Goal: Task Accomplishment & Management: Use online tool/utility

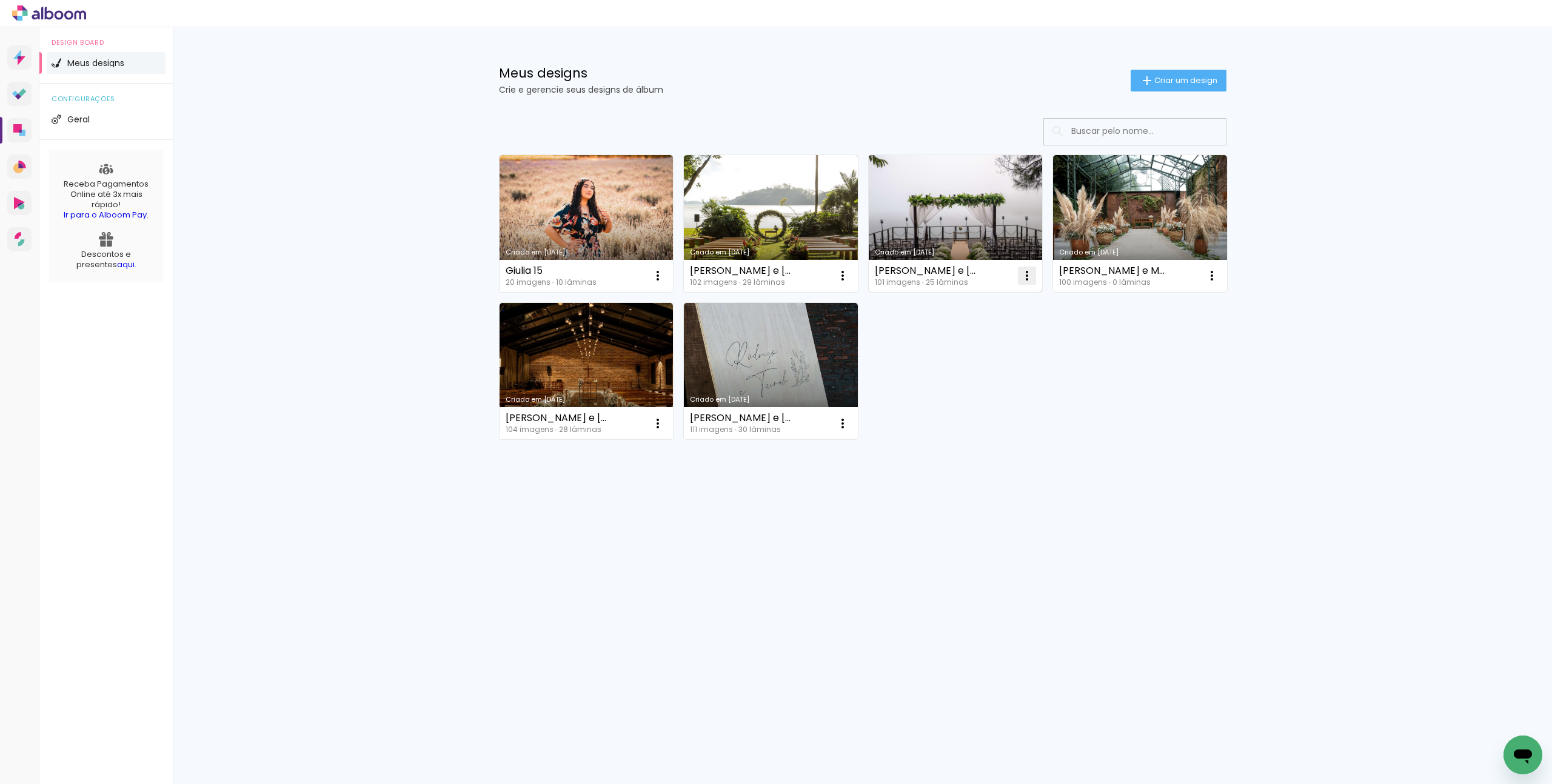
click at [1027, 280] on iron-icon at bounding box center [1027, 275] width 14 height 14
click at [965, 358] on span "Excluir" at bounding box center [958, 355] width 26 height 8
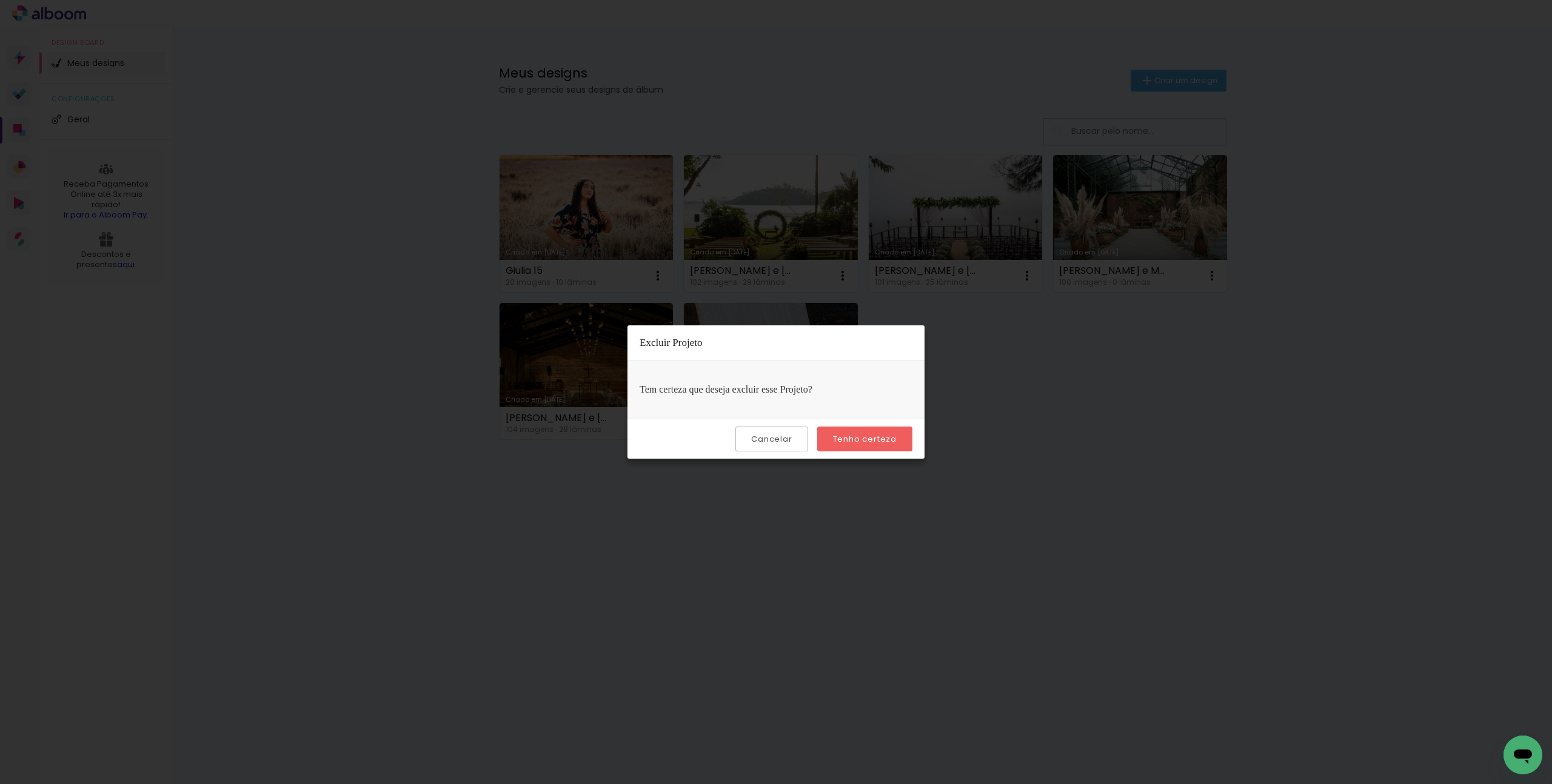
click at [0, 0] on slot "Tenho certeza" at bounding box center [0, 0] width 0 height 0
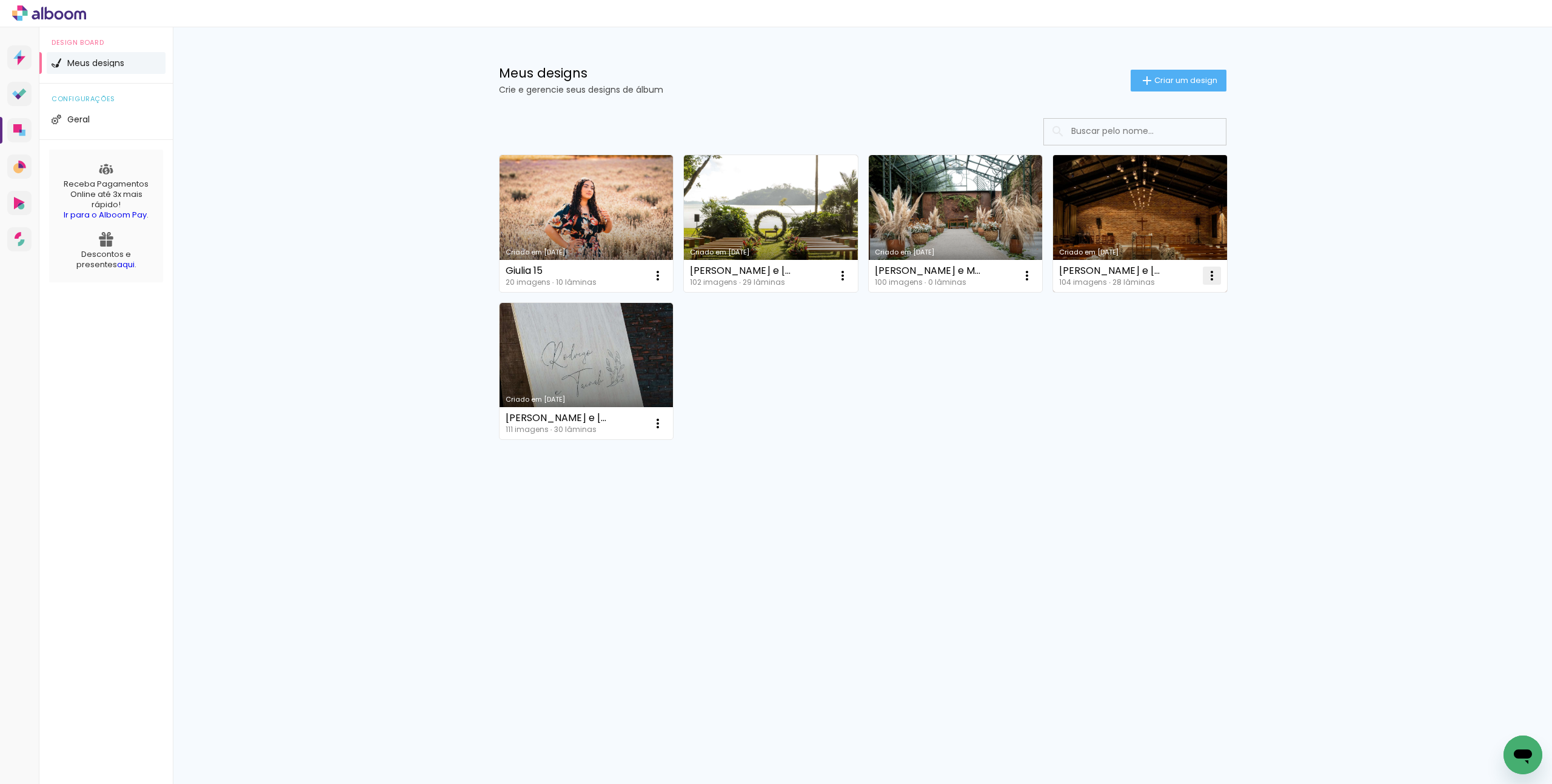
click at [1210, 275] on iron-icon at bounding box center [1212, 275] width 14 height 14
click at [1147, 360] on span "Excluir" at bounding box center [1143, 355] width 26 height 8
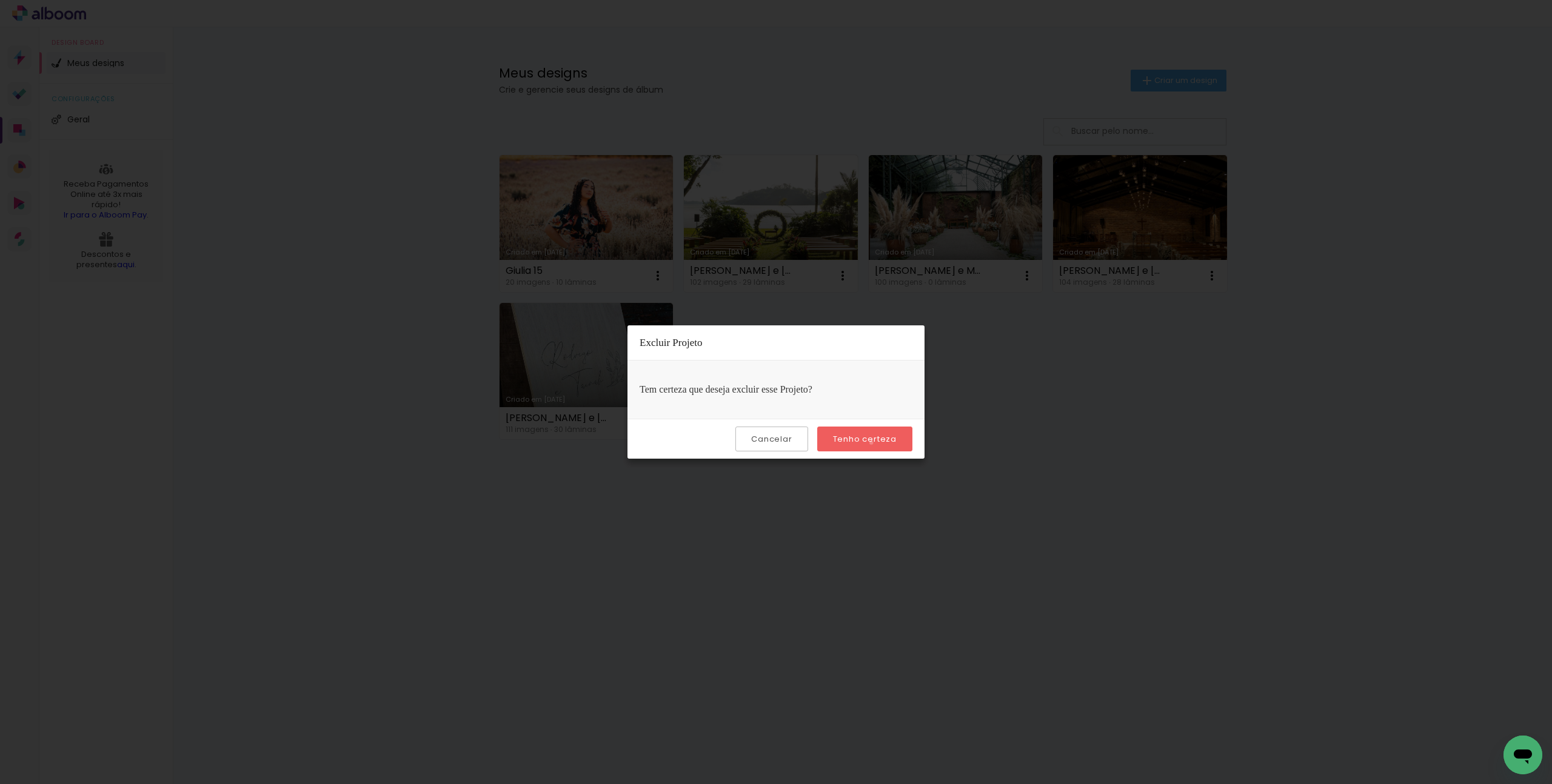
click at [0, 0] on slot "Tenho certeza" at bounding box center [0, 0] width 0 height 0
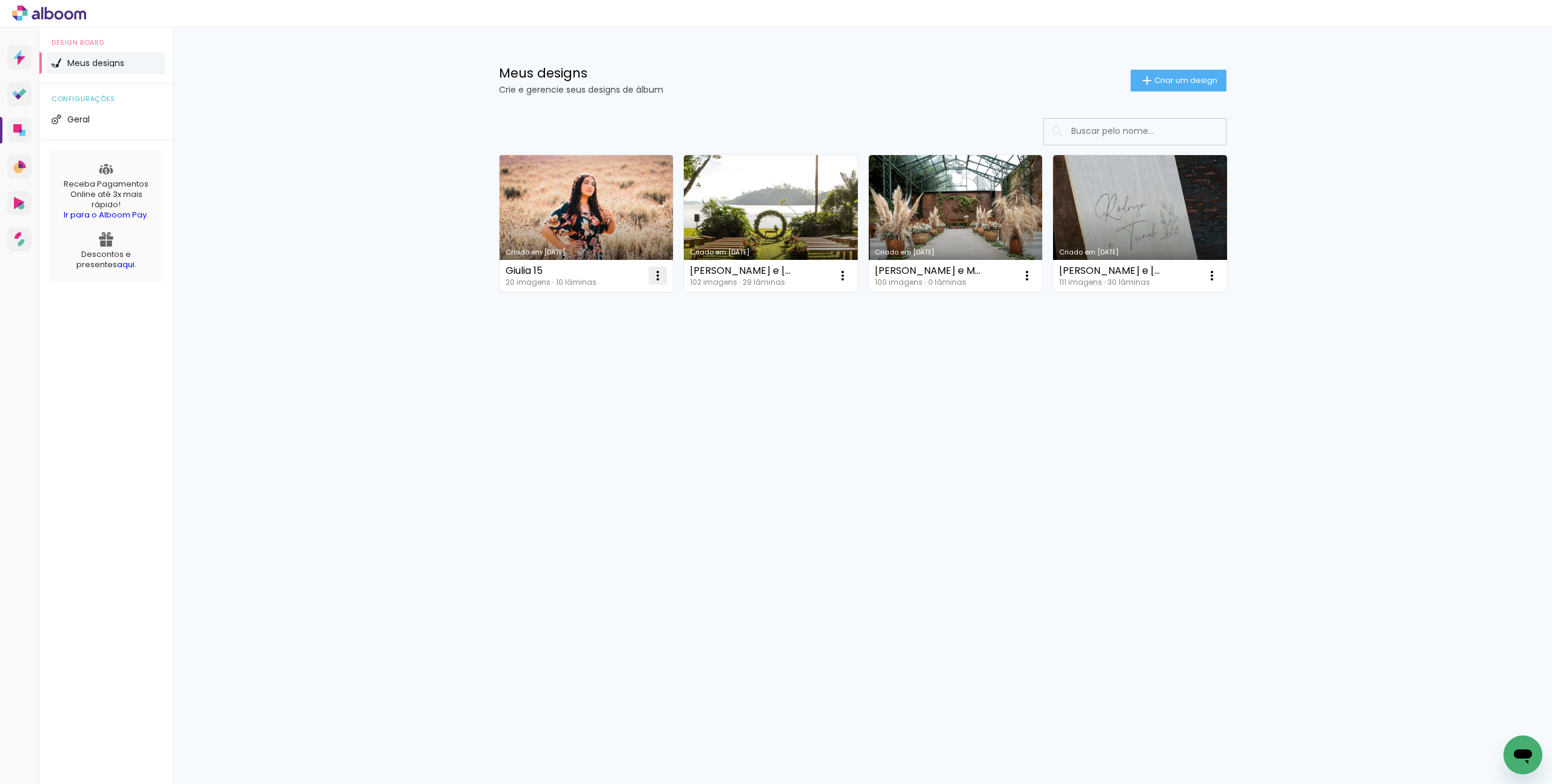
click at [667, 274] on paper-icon-button at bounding box center [658, 275] width 24 height 24
click at [618, 364] on paper-item "Excluir" at bounding box center [609, 355] width 119 height 24
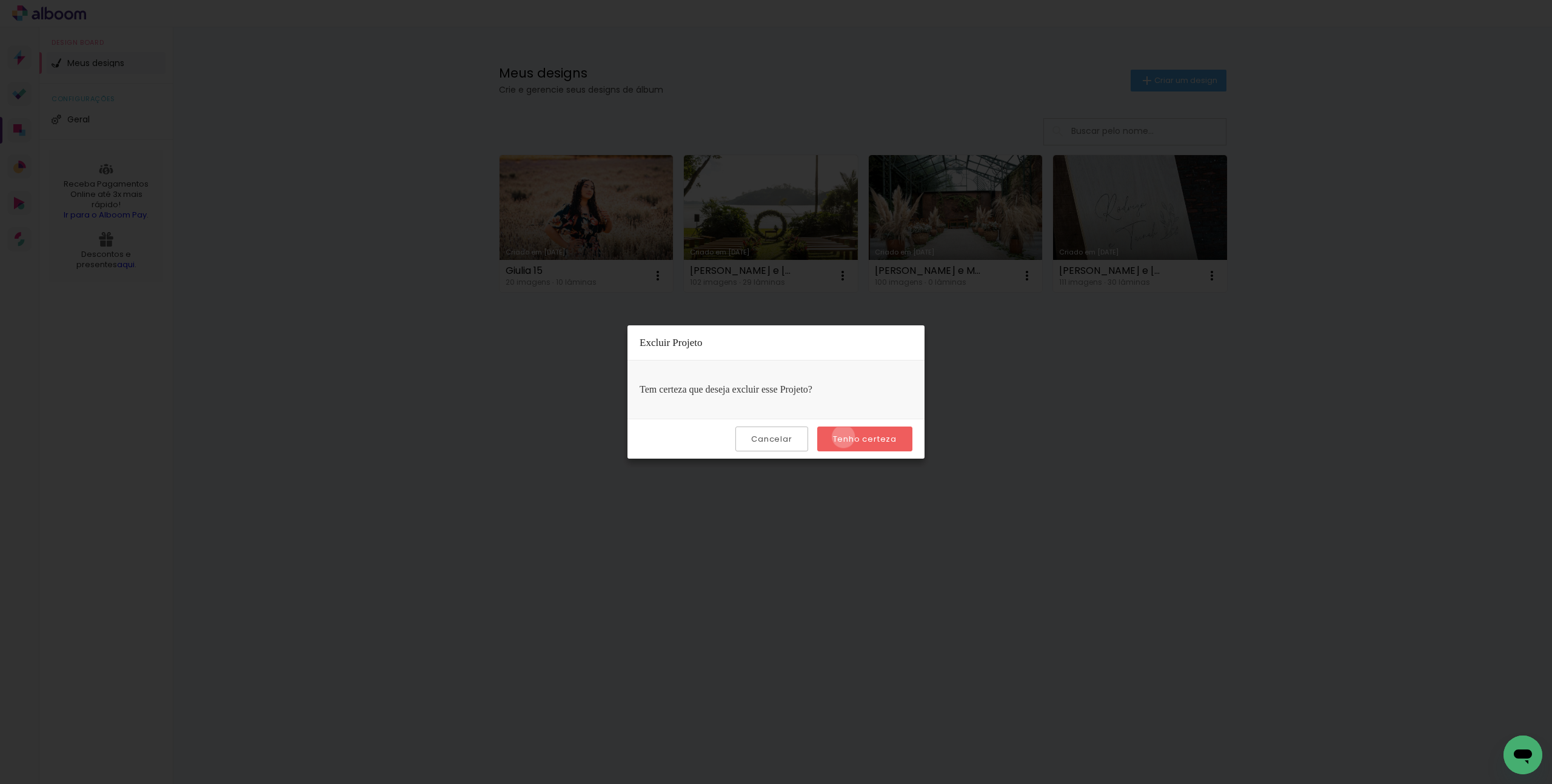
click at [0, 0] on slot "Tenho certeza" at bounding box center [0, 0] width 0 height 0
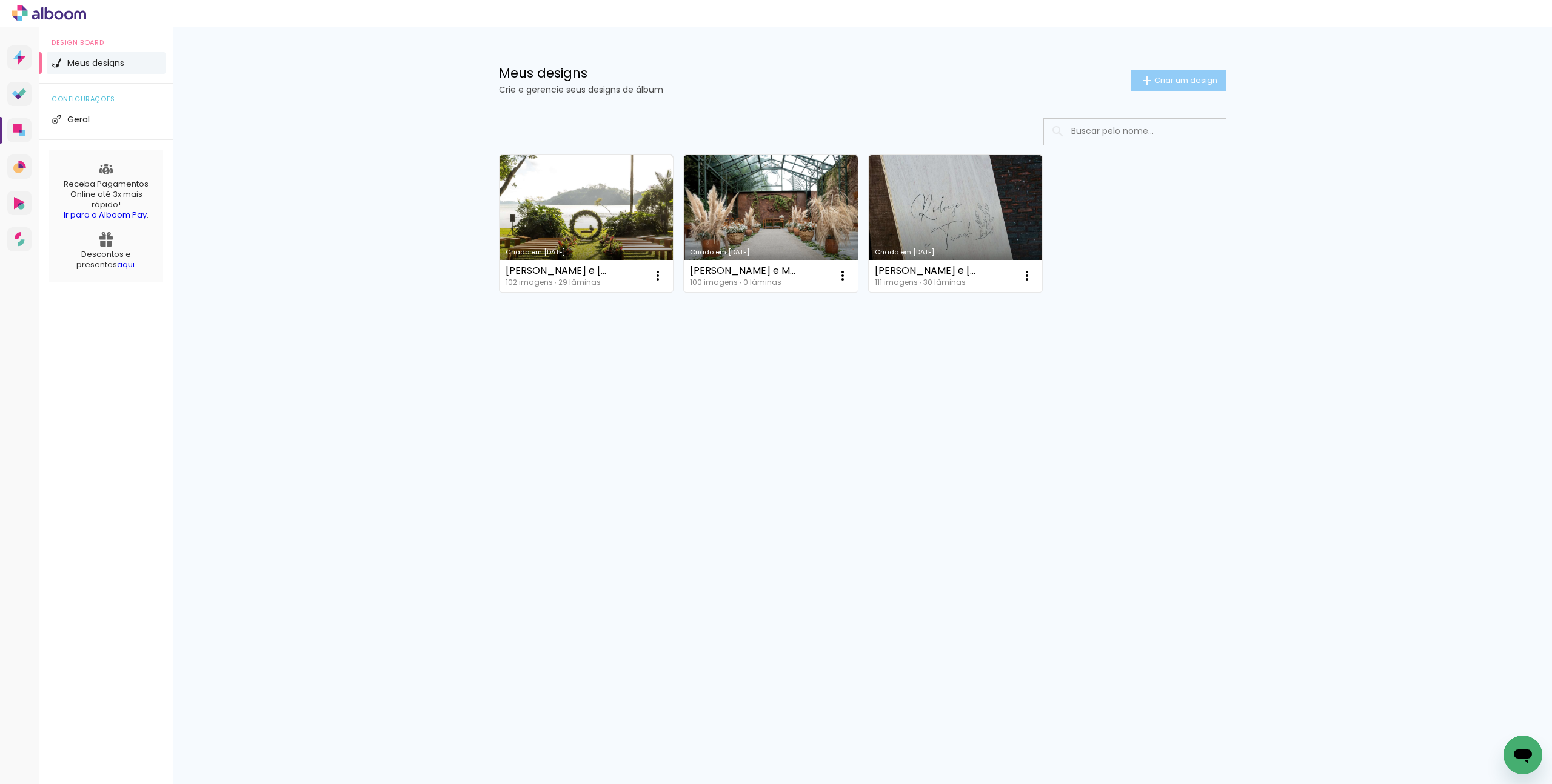
click at [1172, 84] on span "Criar um design" at bounding box center [1186, 80] width 63 height 8
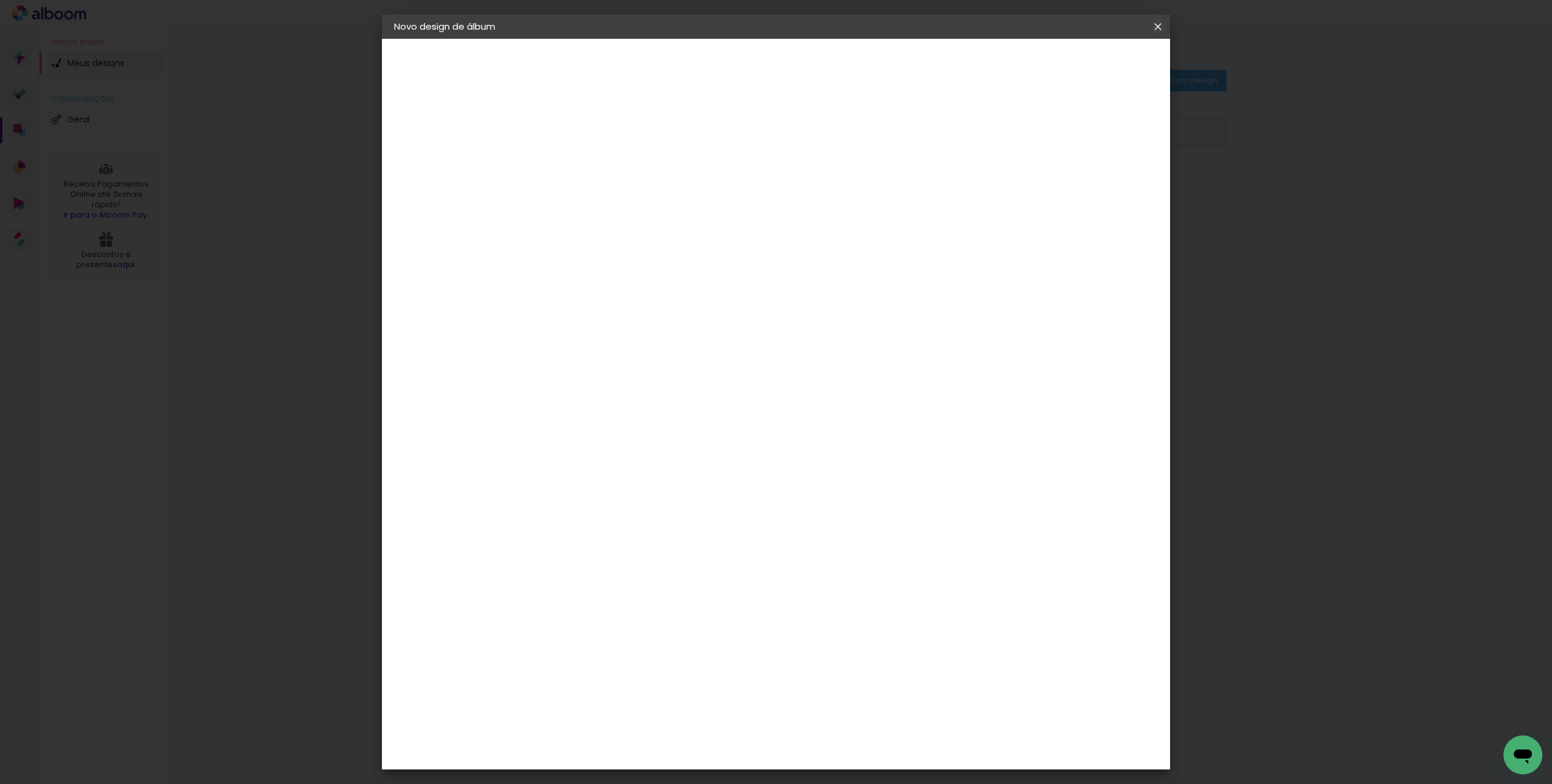
click at [1155, 25] on iron-icon at bounding box center [1158, 27] width 14 height 13
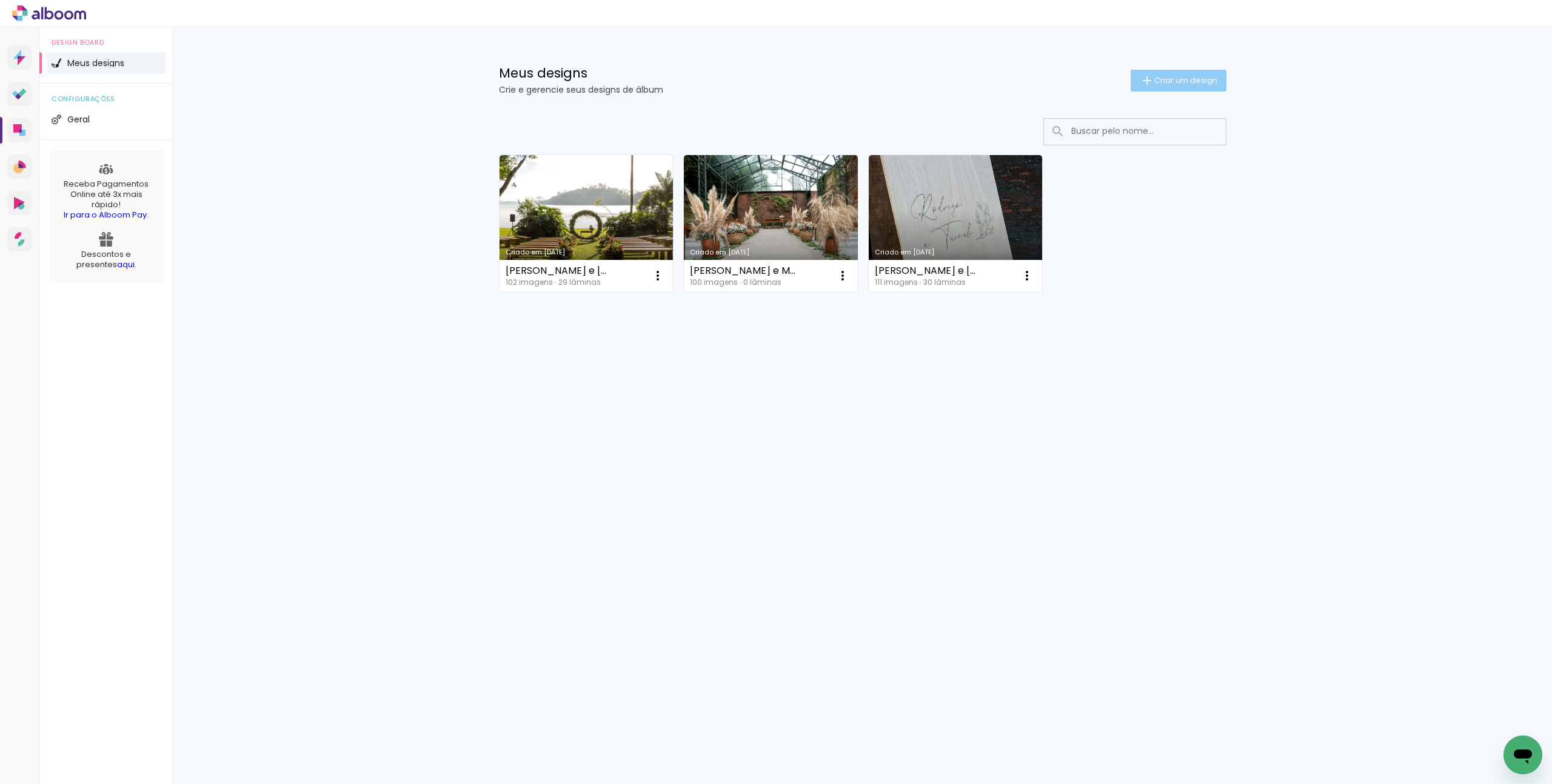
click at [1175, 83] on span "Criar um design" at bounding box center [1186, 80] width 63 height 8
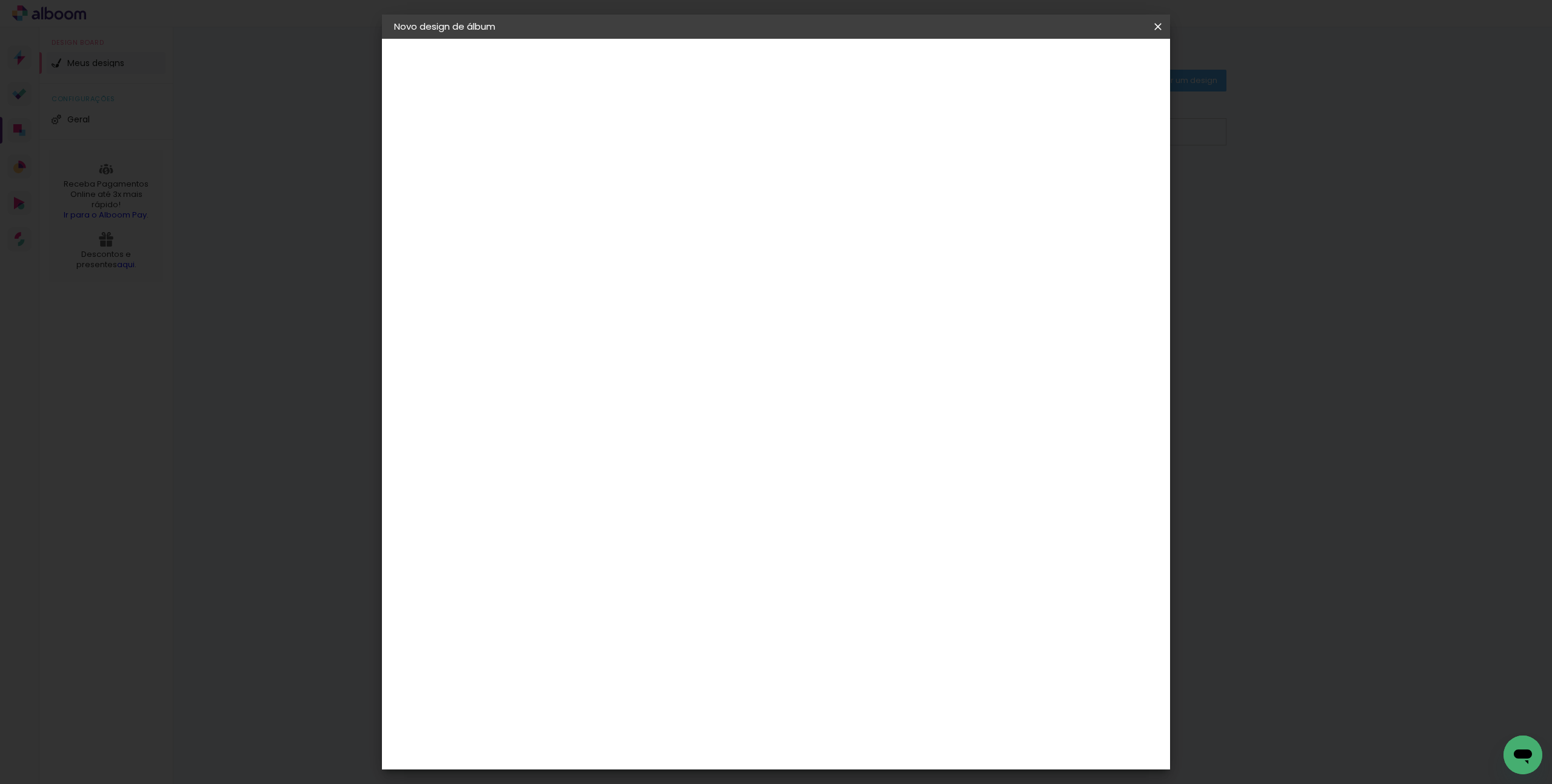
click at [592, 165] on input at bounding box center [592, 162] width 0 height 19
type input "[PERSON_NAME] e Fabricio 30x30"
type paper-input "[PERSON_NAME] e Fabricio 30x30"
click at [717, 65] on paper-button "Avançar" at bounding box center [687, 64] width 59 height 21
click at [644, 234] on input at bounding box center [623, 231] width 123 height 15
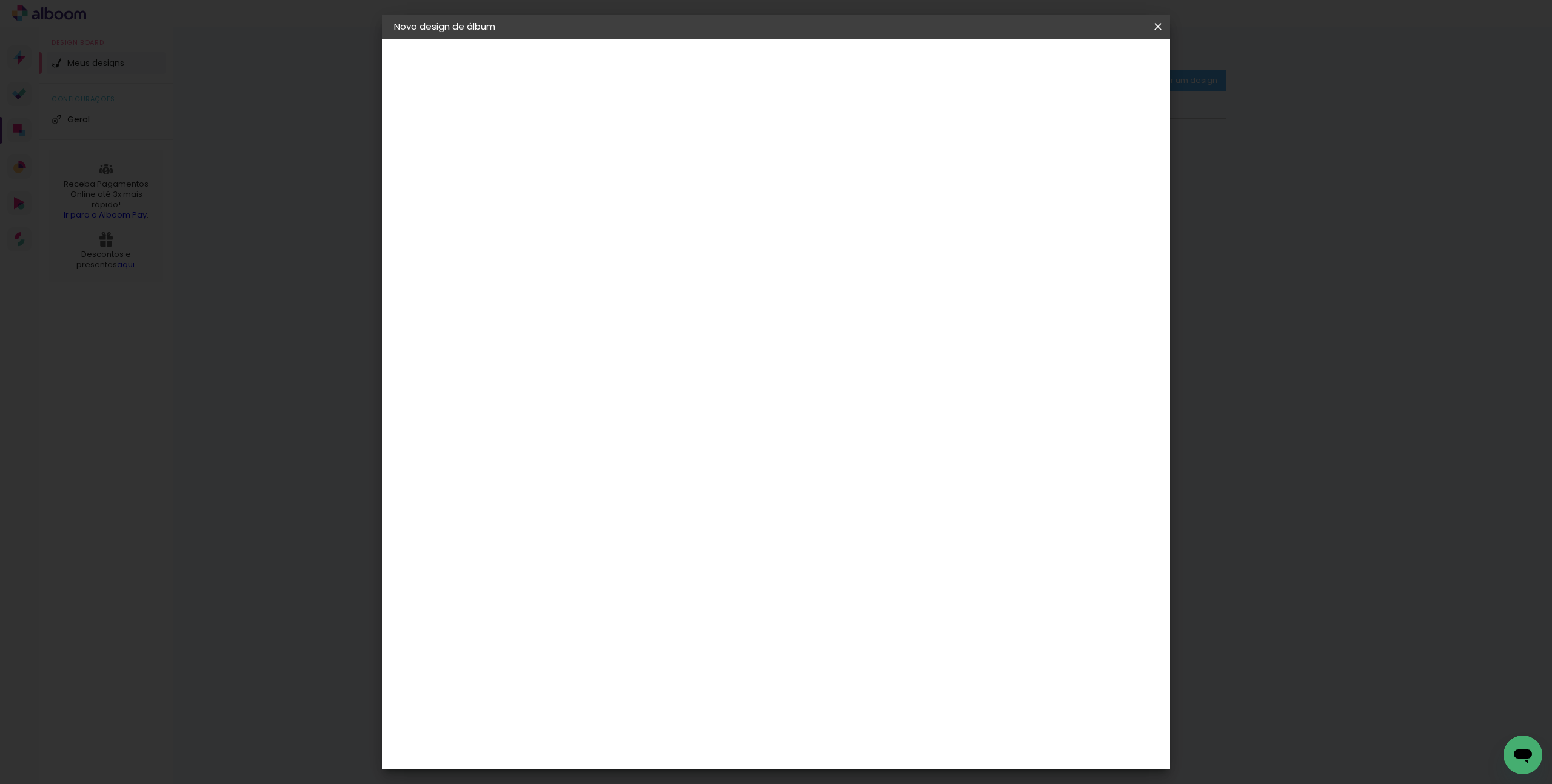
type input "sheki"
type paper-input "sheki"
click at [627, 278] on div "Shekinah" at bounding box center [606, 274] width 43 height 10
click at [611, 277] on div "Shekinah" at bounding box center [606, 274] width 43 height 10
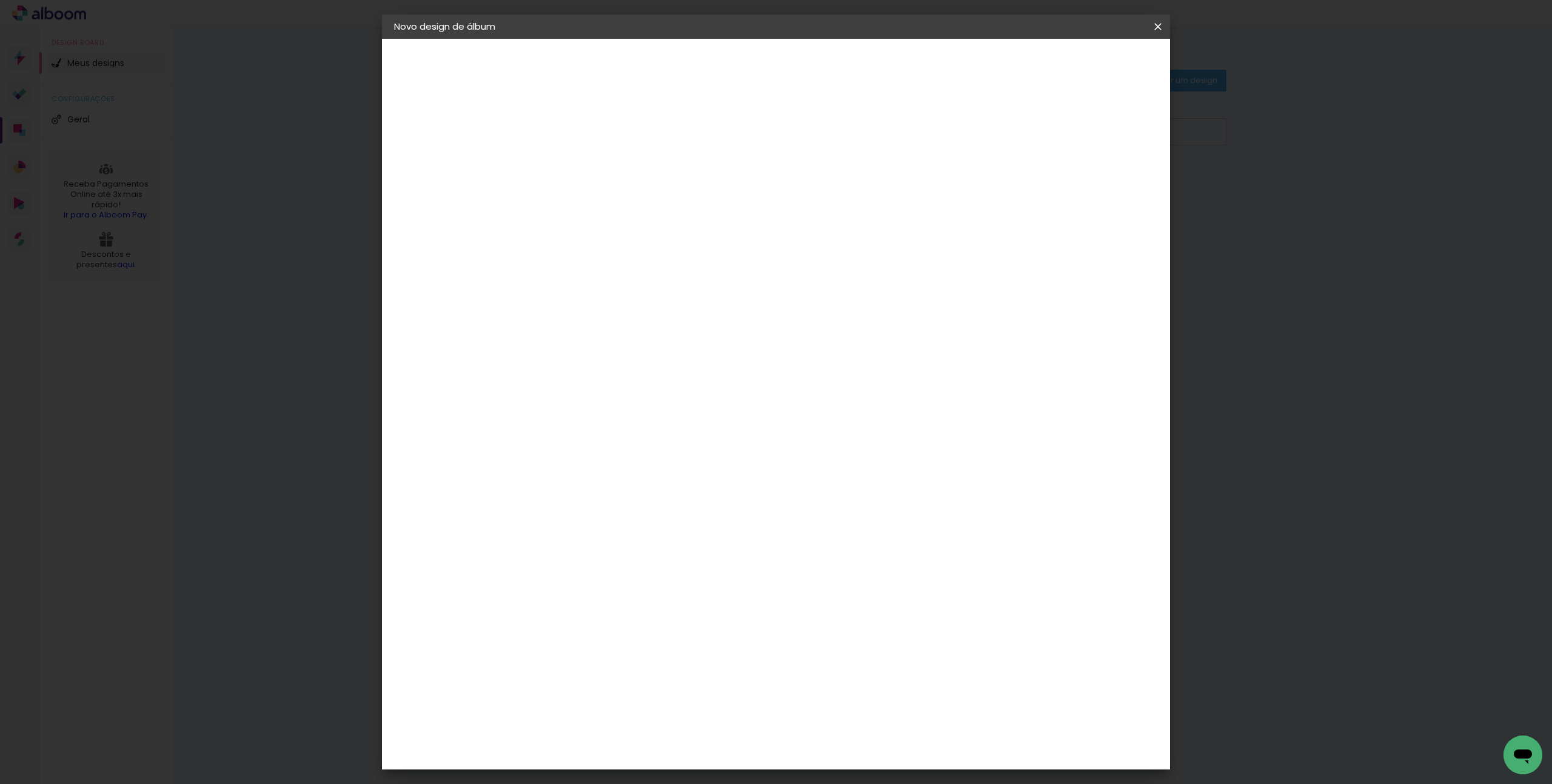
click at [571, 268] on img at bounding box center [571, 274] width 14 height 14
click at [0, 0] on slot "Avançar" at bounding box center [0, 0] width 0 height 0
click at [674, 651] on span "30 × 30" at bounding box center [646, 664] width 57 height 25
click at [0, 0] on slot "Avançar" at bounding box center [0, 0] width 0 height 0
click at [1014, 130] on div at bounding box center [1008, 131] width 11 height 11
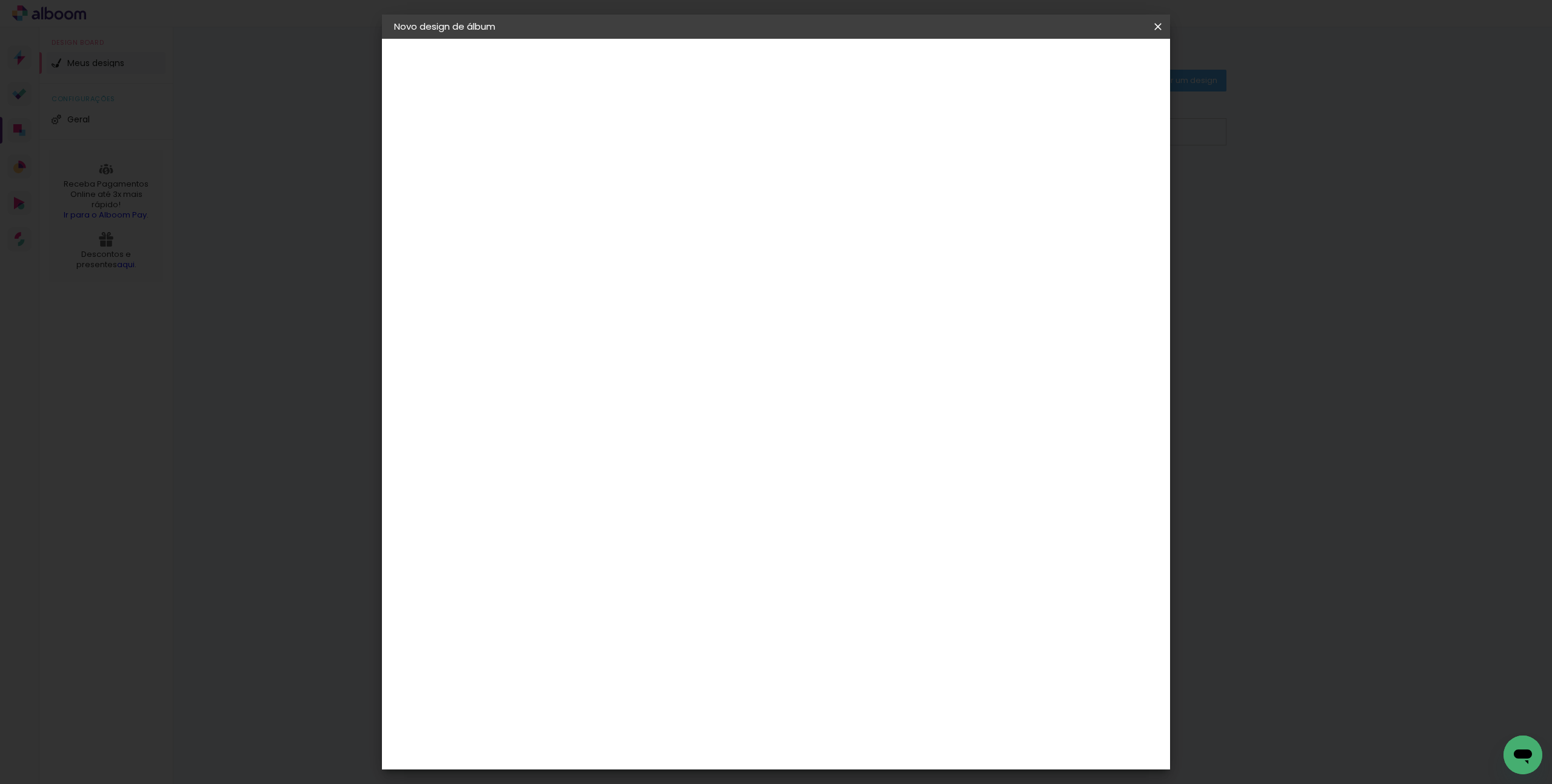
type paper-checkbox "on"
click at [1082, 66] on span "Iniciar design" at bounding box center [1054, 64] width 55 height 8
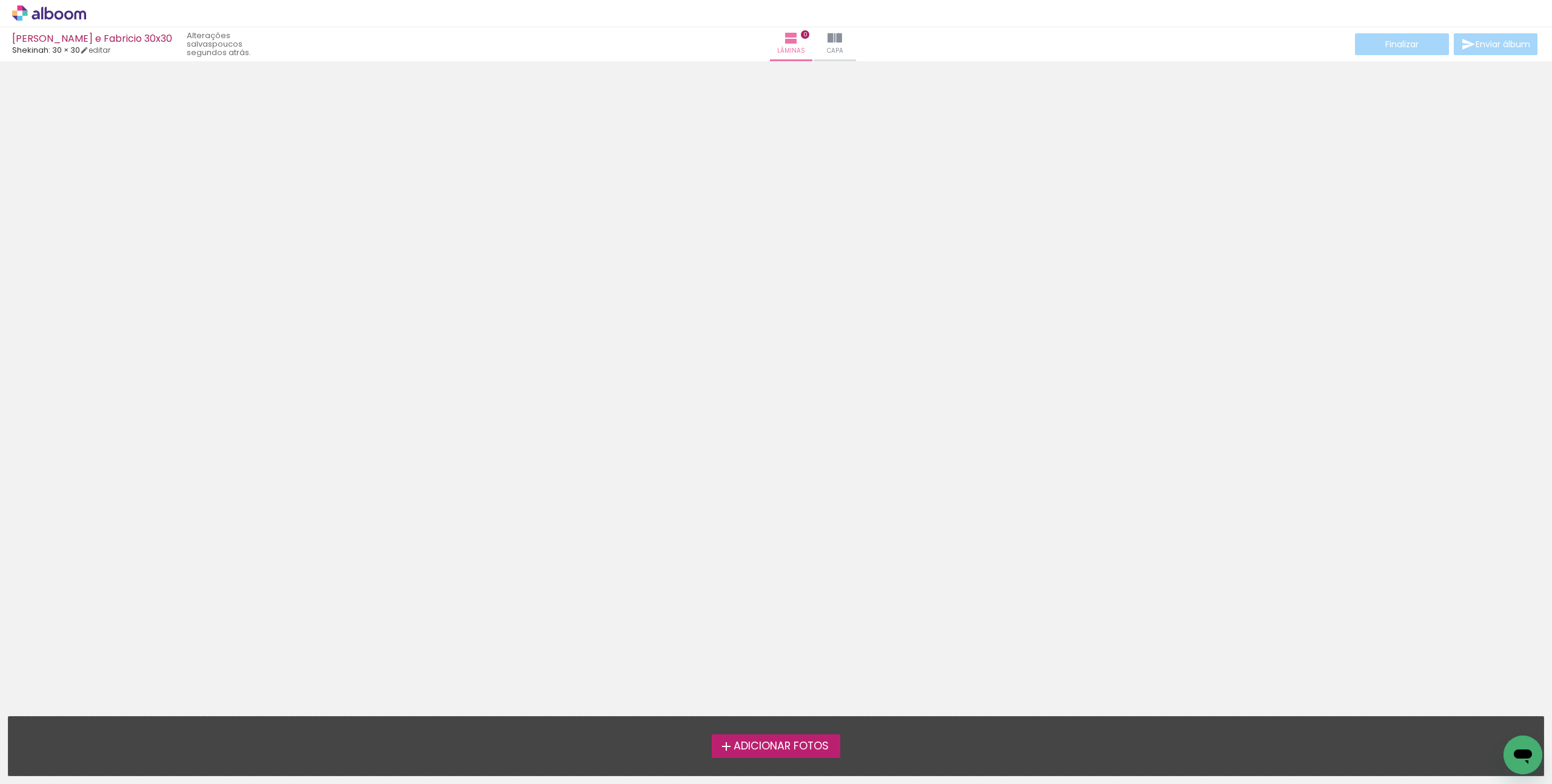
click at [769, 750] on span "Adicionar Fotos" at bounding box center [781, 746] width 95 height 11
click at [0, 0] on input "file" at bounding box center [0, 0] width 0 height 0
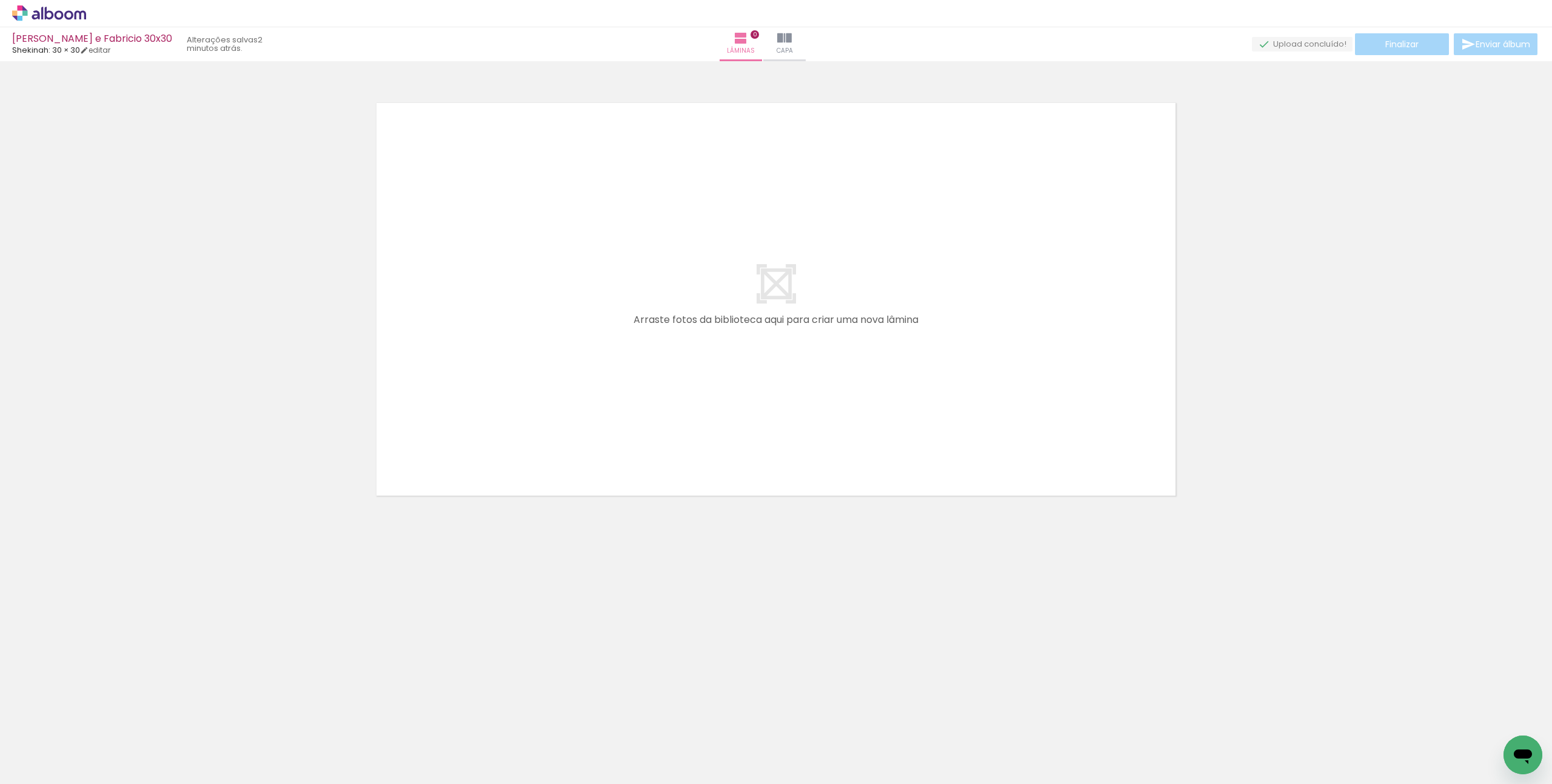
click at [39, 9] on icon at bounding box center [49, 13] width 74 height 16
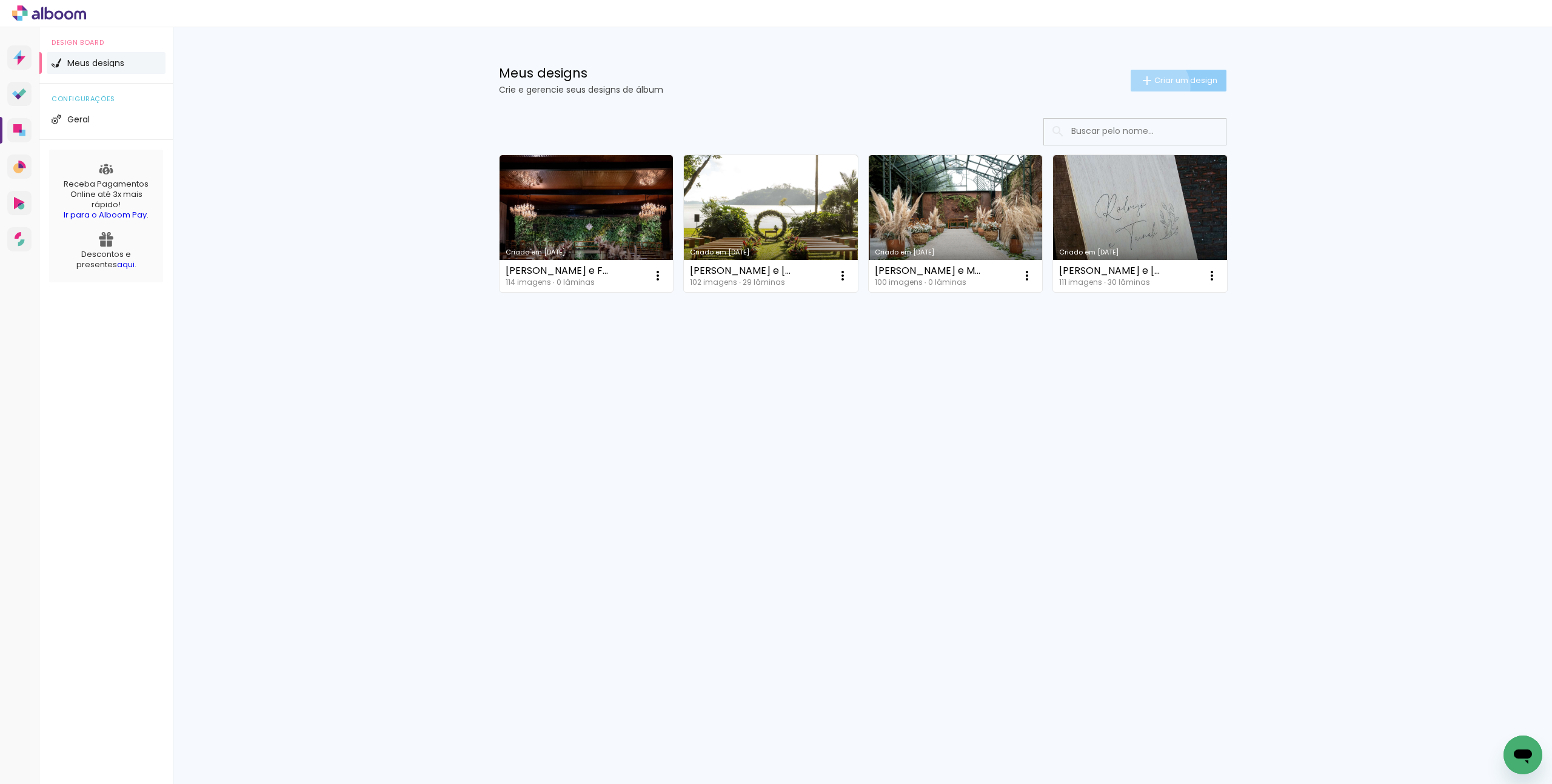
click at [1155, 87] on paper-button "Criar um design" at bounding box center [1178, 81] width 96 height 22
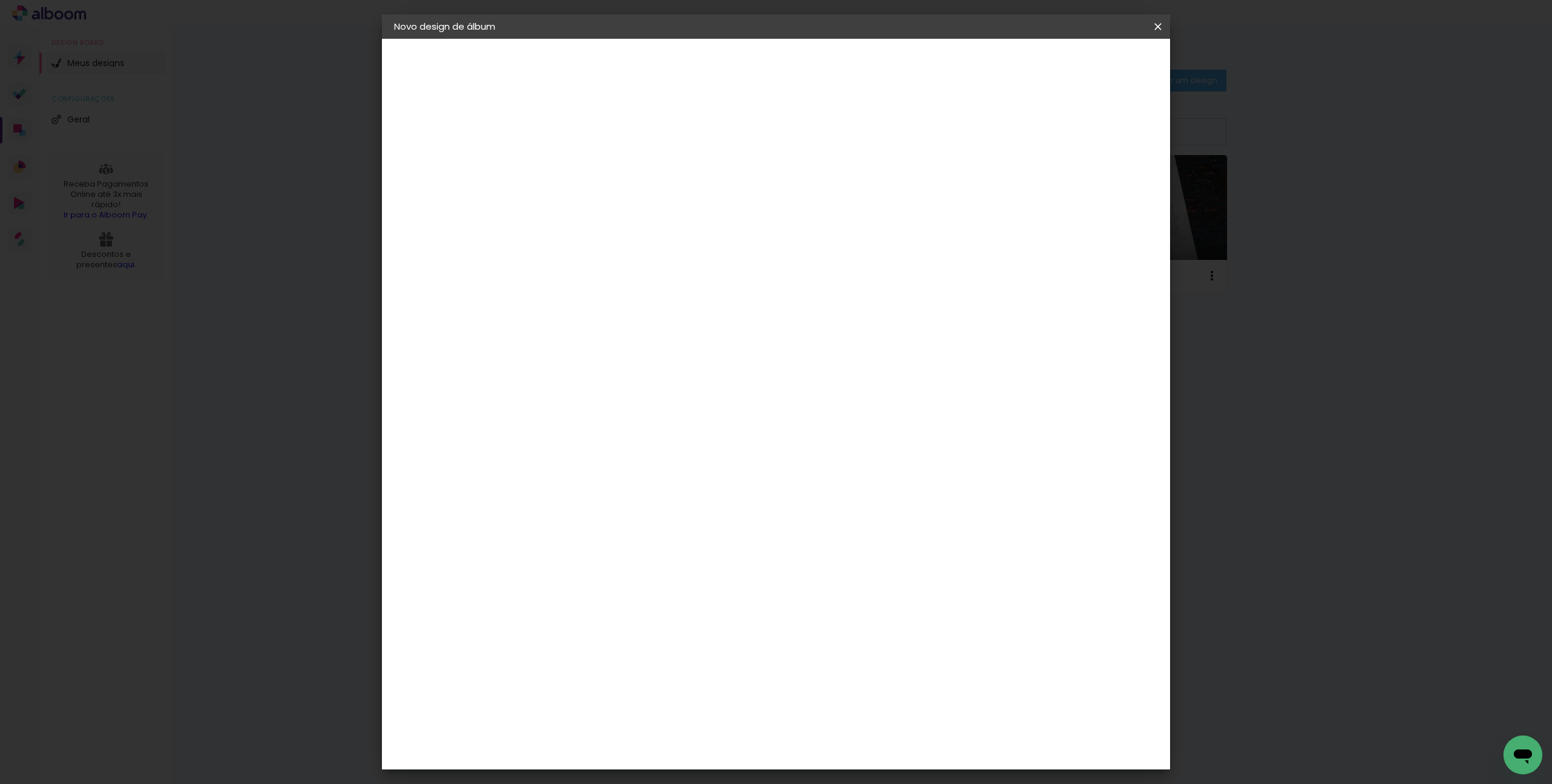
click at [592, 166] on input at bounding box center [592, 162] width 0 height 19
type input "Betania e [PERSON_NAME] - 30x30"
type paper-input "Betania e [PERSON_NAME] - 30x30"
click at [0, 0] on slot "Avançar" at bounding box center [0, 0] width 0 height 0
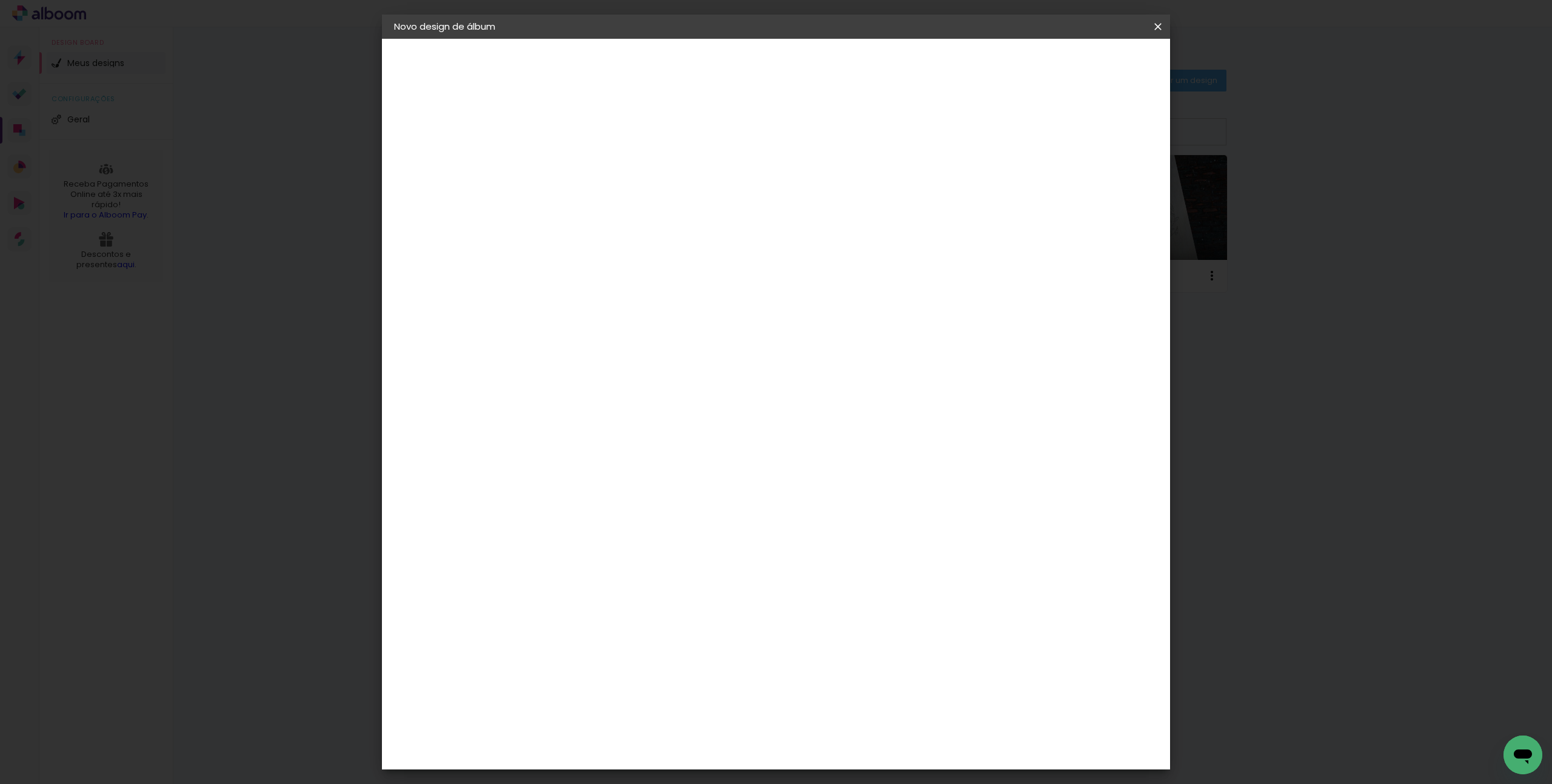
click at [618, 231] on input at bounding box center [623, 231] width 123 height 15
type input "sheki"
type paper-input "sheki"
click at [604, 279] on div "Shekinah" at bounding box center [606, 274] width 43 height 10
click at [805, 66] on header "Fornecedor Escolha um fornecedor ou avance com o tamanho livre. Voltar Avançar" at bounding box center [672, 79] width 266 height 82
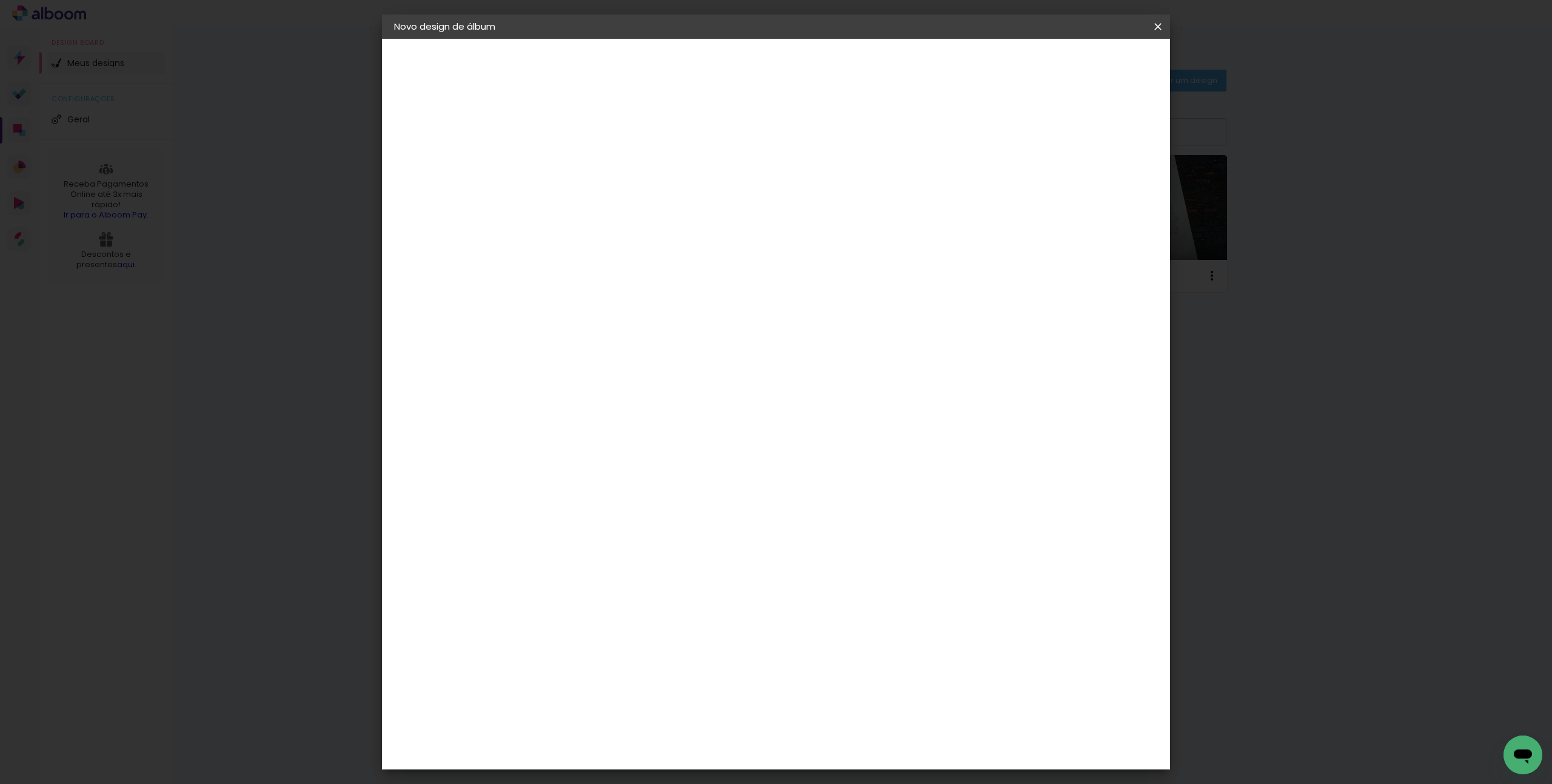
click at [787, 65] on paper-button "Avançar" at bounding box center [757, 64] width 59 height 21
click at [674, 651] on span "30 × 30" at bounding box center [646, 664] width 57 height 25
click at [0, 0] on slot "Avançar" at bounding box center [0, 0] width 0 height 0
click at [0, 0] on slot "Mostrar sangria" at bounding box center [0, 0] width 0 height 0
type paper-checkbox "on"
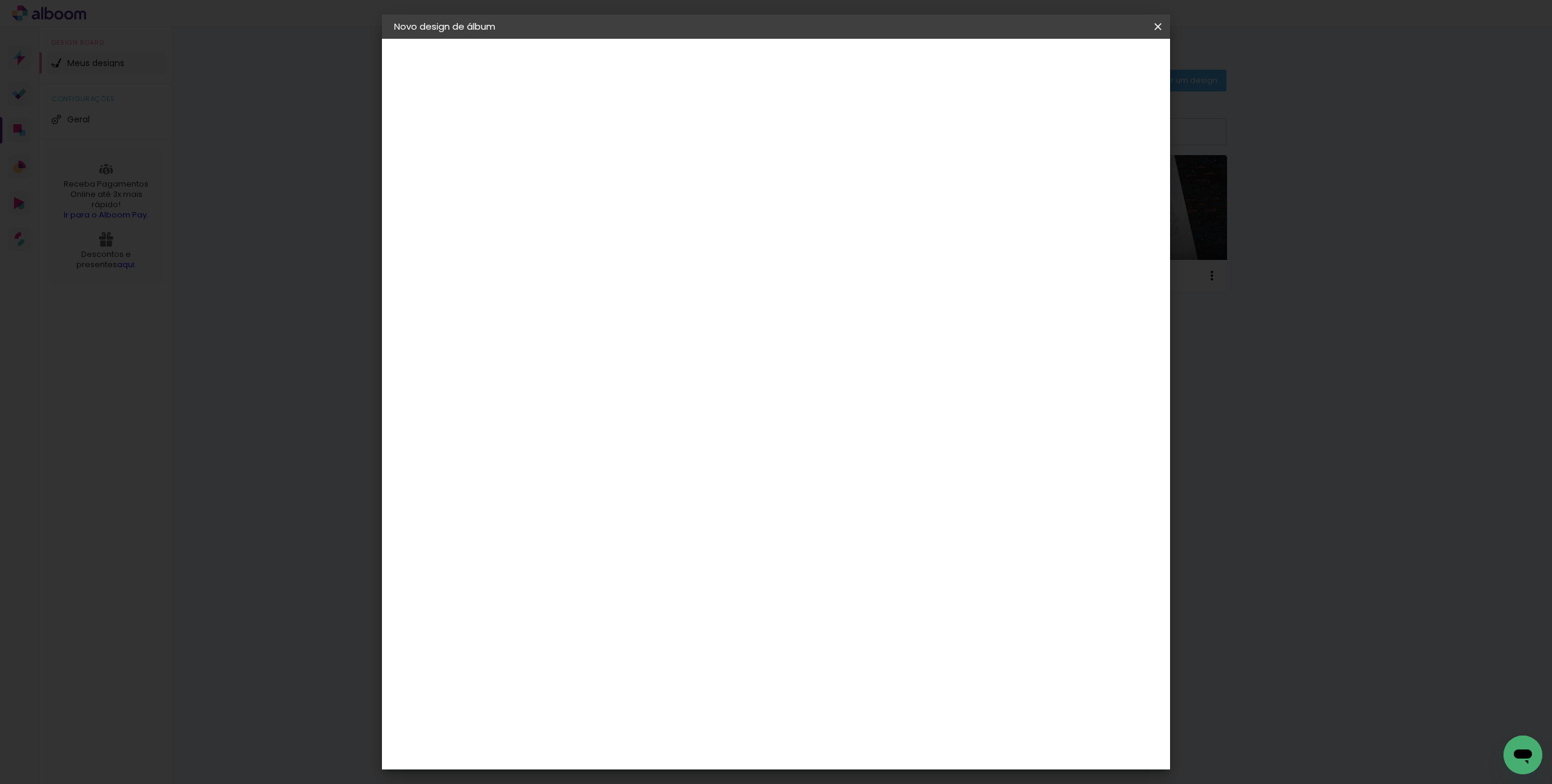
click at [1082, 68] on span "Iniciar design" at bounding box center [1054, 64] width 55 height 8
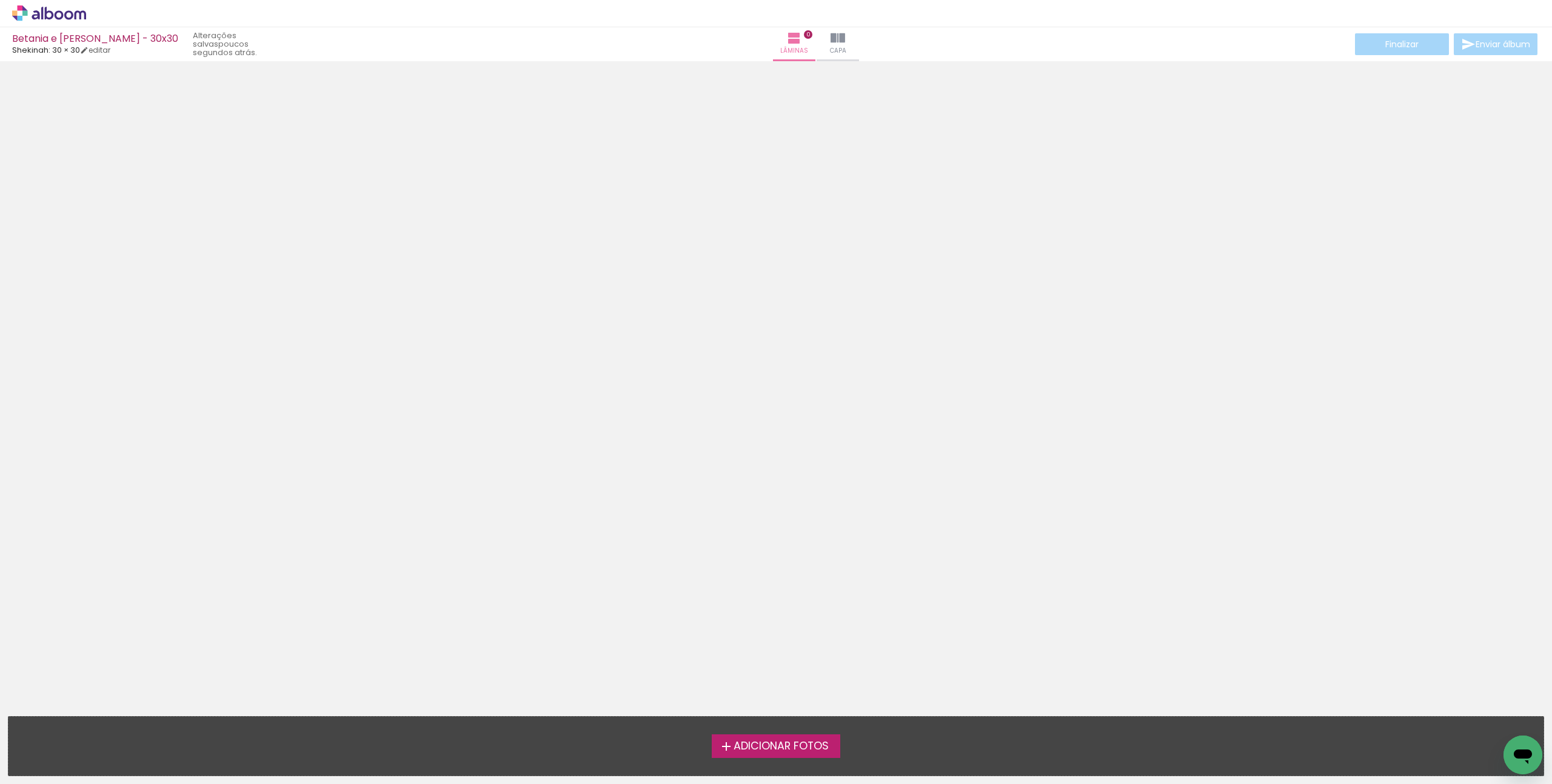
click at [743, 752] on span "Adicionar Fotos" at bounding box center [781, 746] width 95 height 11
click at [0, 0] on input "file" at bounding box center [0, 0] width 0 height 0
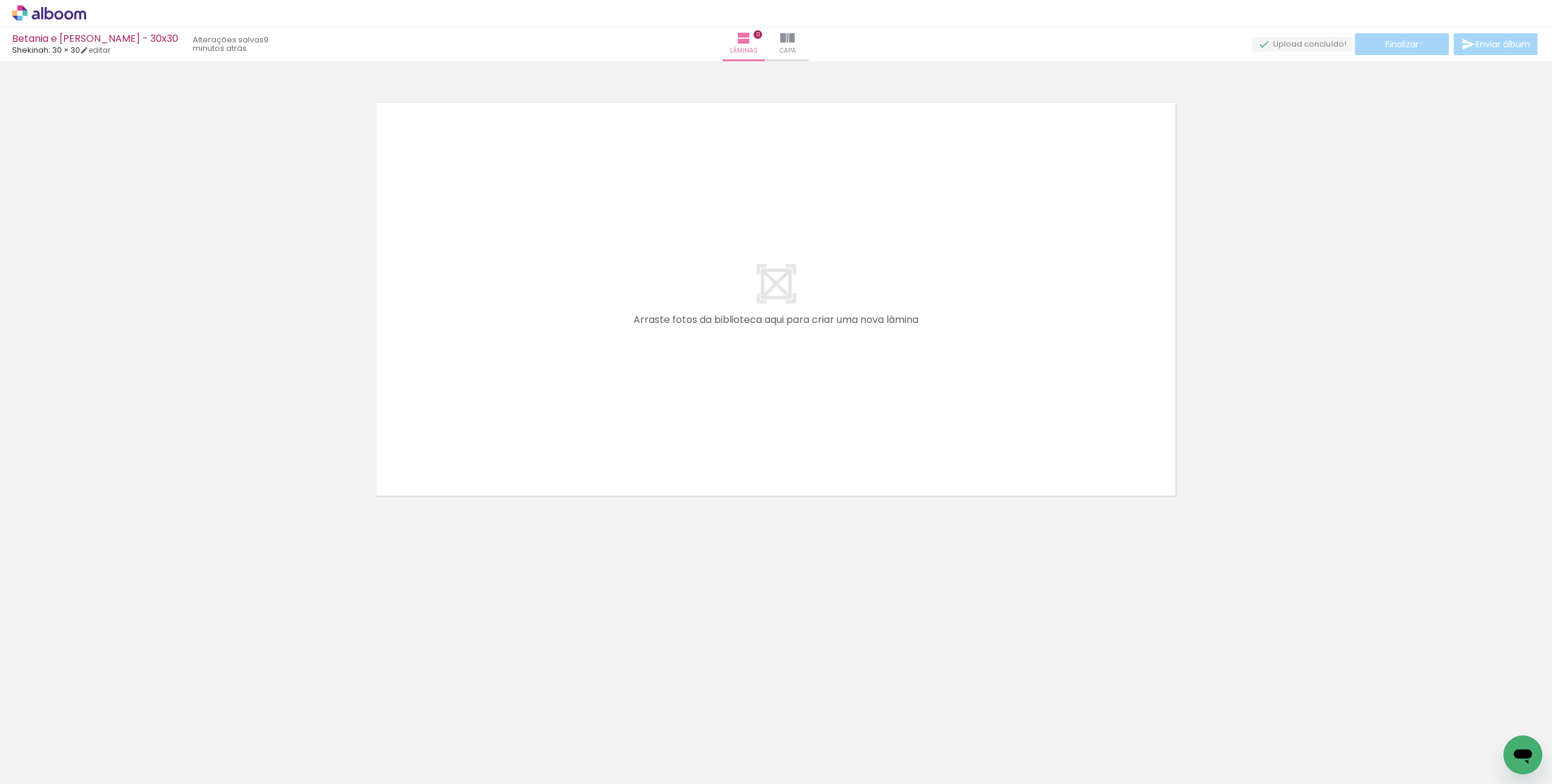
click at [49, 10] on icon at bounding box center [49, 13] width 9 height 13
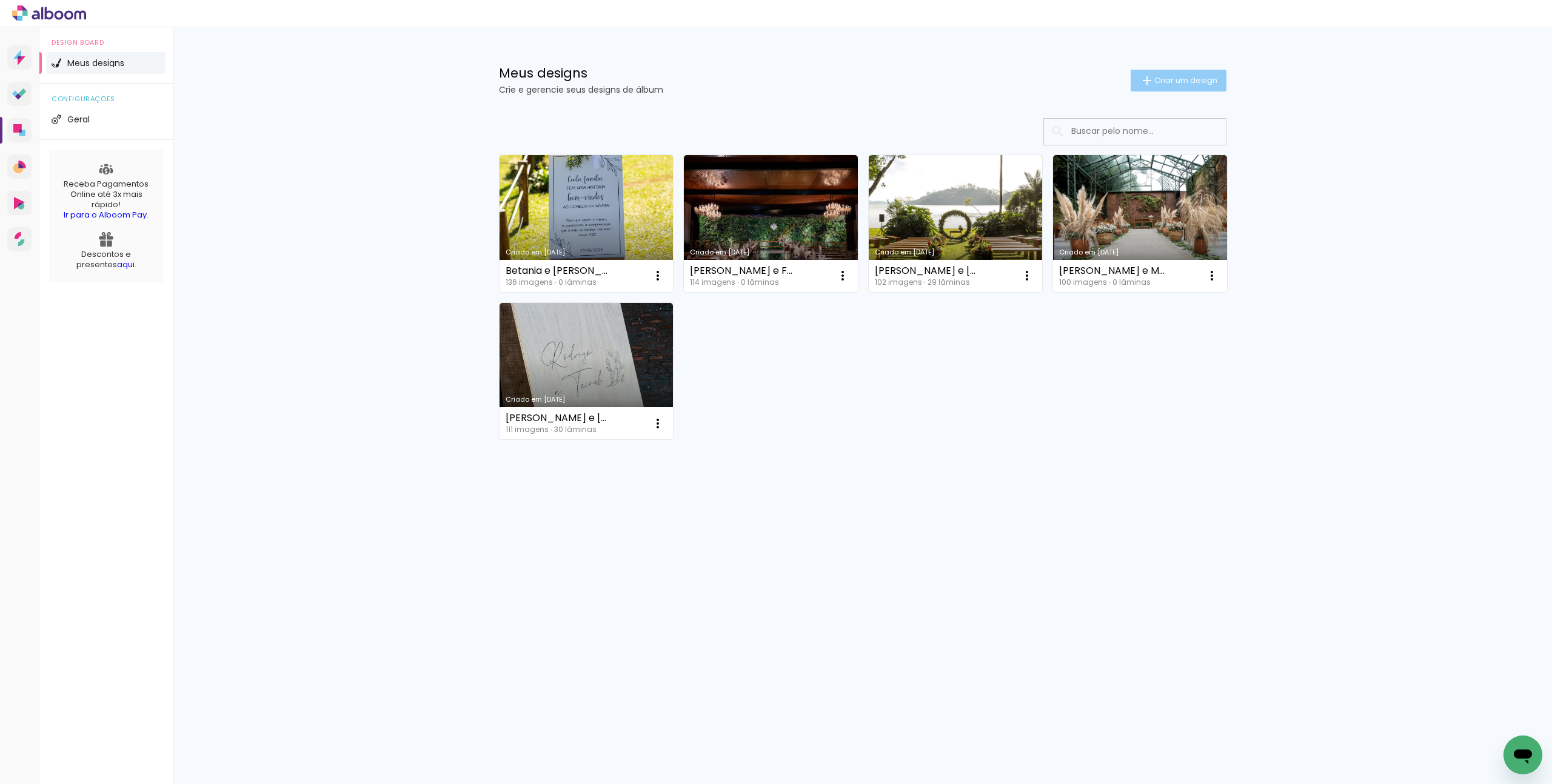
click at [1172, 80] on span "Criar um design" at bounding box center [1186, 80] width 63 height 8
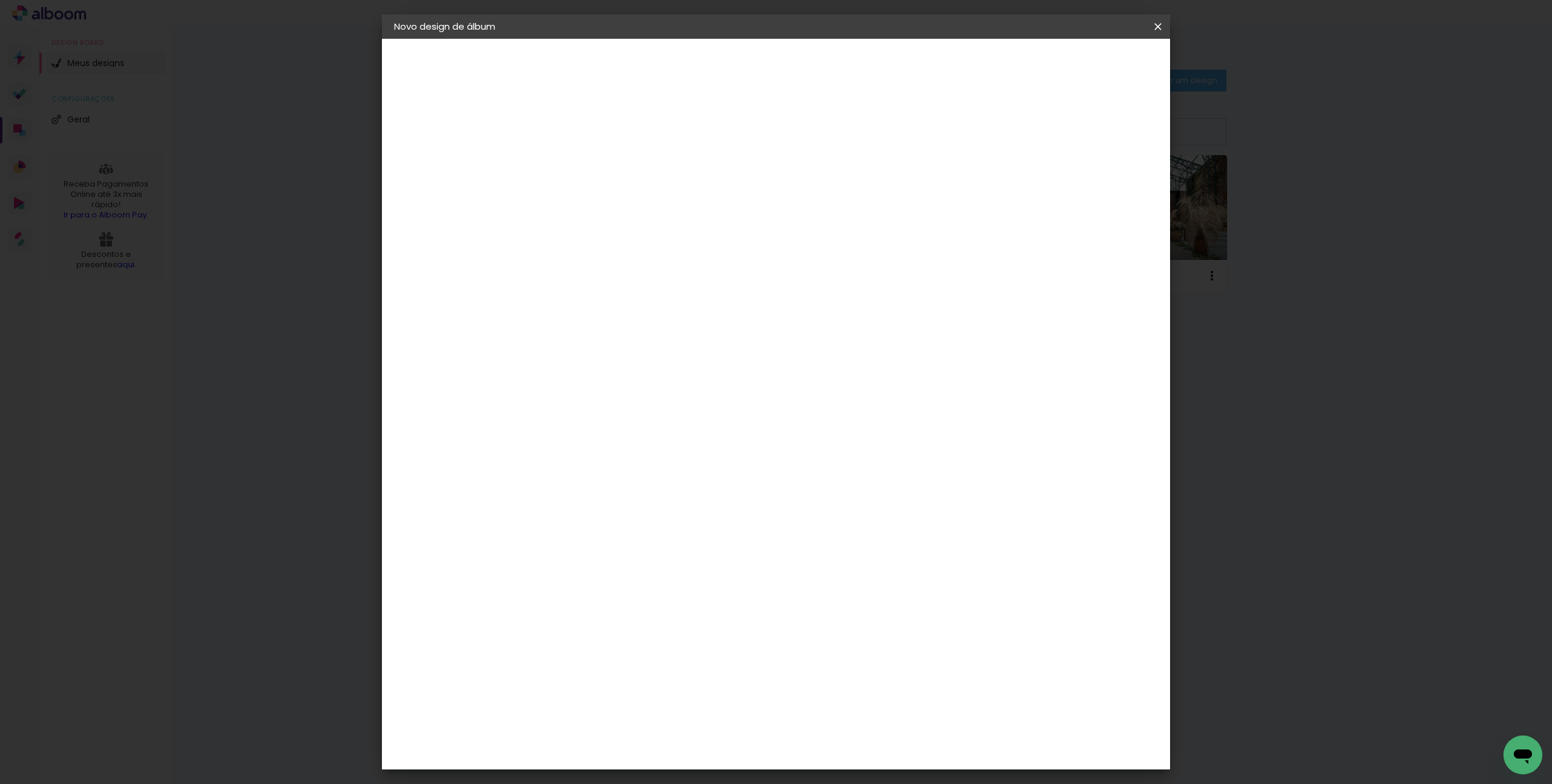
click at [592, 170] on input at bounding box center [592, 162] width 0 height 19
type input "[PERSON_NAME] e [PERSON_NAME] 30x30"
type paper-input "[PERSON_NAME] e [PERSON_NAME] 30x30"
click at [717, 63] on paper-button "Avançar" at bounding box center [687, 64] width 59 height 21
click at [637, 227] on input at bounding box center [623, 231] width 123 height 15
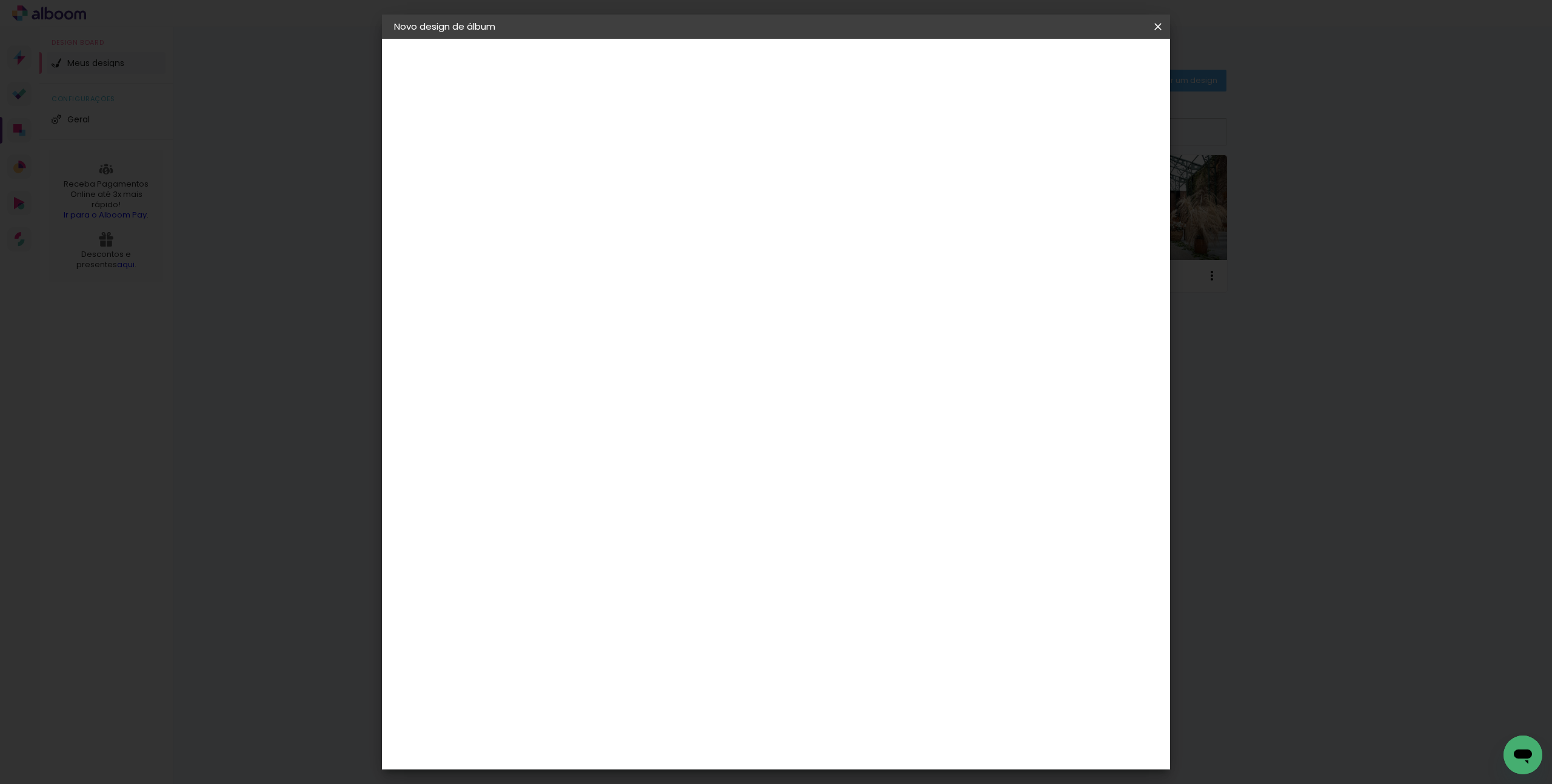
type input "shekinah"
type paper-input "shekinah"
click at [623, 272] on div "Shekinah" at bounding box center [606, 274] width 43 height 10
click at [631, 280] on paper-item "Shekinah" at bounding box center [611, 274] width 107 height 27
click at [627, 275] on div "Shekinah" at bounding box center [606, 274] width 43 height 10
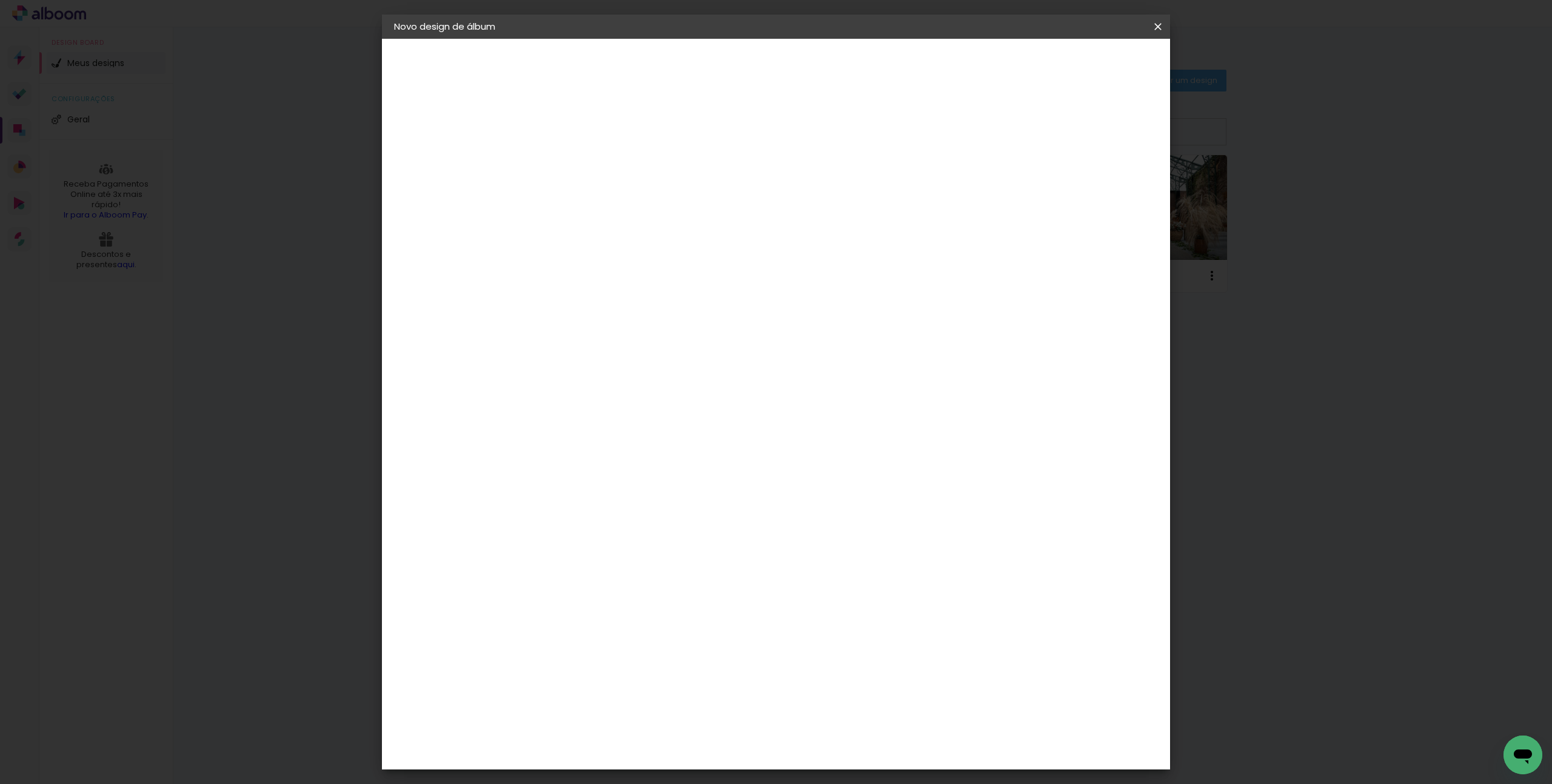
click at [627, 275] on div "Shekinah" at bounding box center [606, 274] width 43 height 10
click at [0, 0] on slot "Avançar" at bounding box center [0, 0] width 0 height 0
click at [674, 651] on span "30 × 30" at bounding box center [646, 664] width 57 height 25
click at [0, 0] on slot "Avançar" at bounding box center [0, 0] width 0 height 0
click at [0, 0] on slot "Mostrar sangria" at bounding box center [0, 0] width 0 height 0
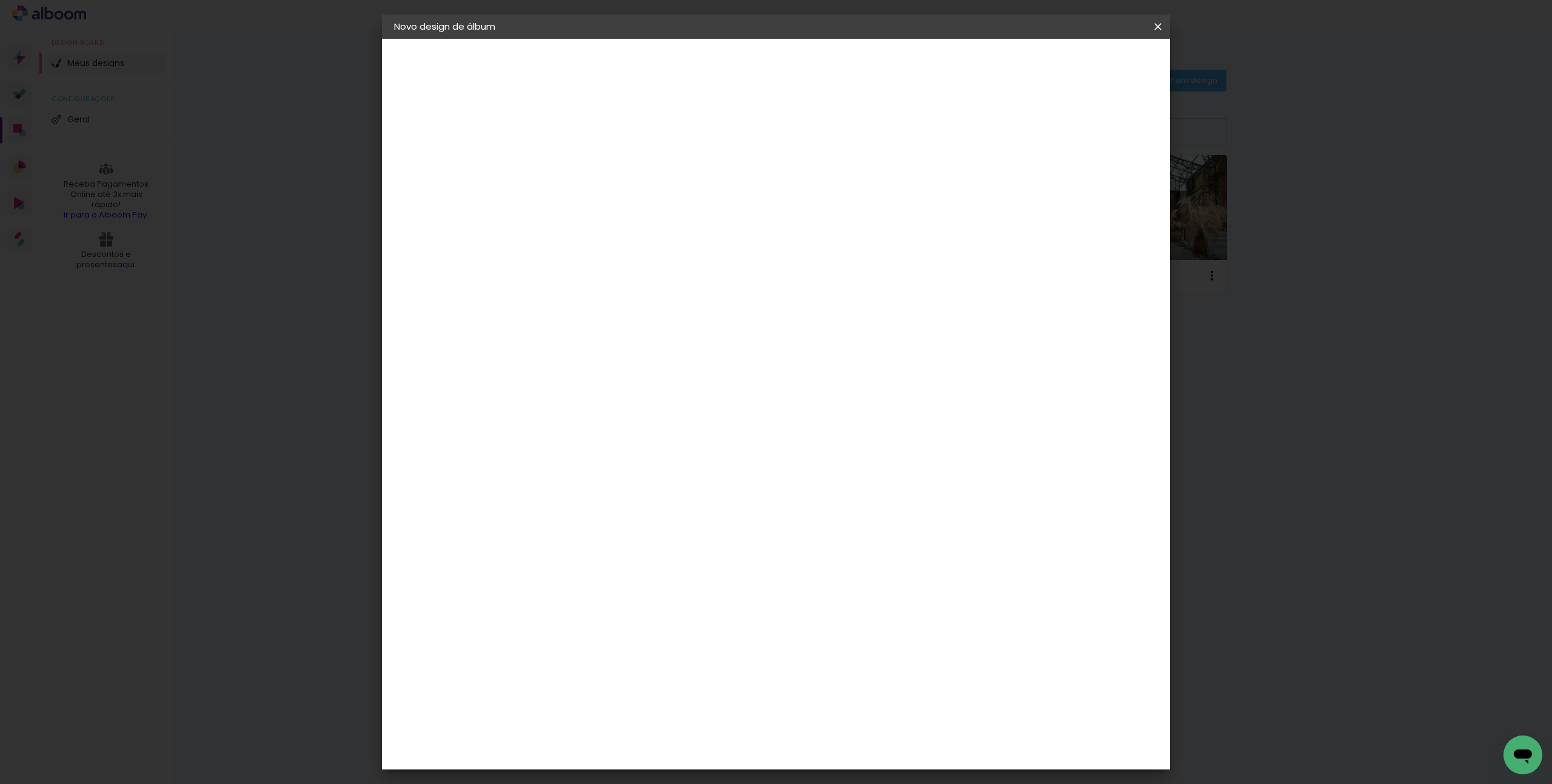
type paper-checkbox "on"
click at [1112, 52] on header "Revisão Verifique as configurações do seu álbum. Voltar Iniciar design" at bounding box center [825, 70] width 573 height 63
click at [1094, 57] on paper-button "Iniciar design" at bounding box center [1054, 64] width 80 height 21
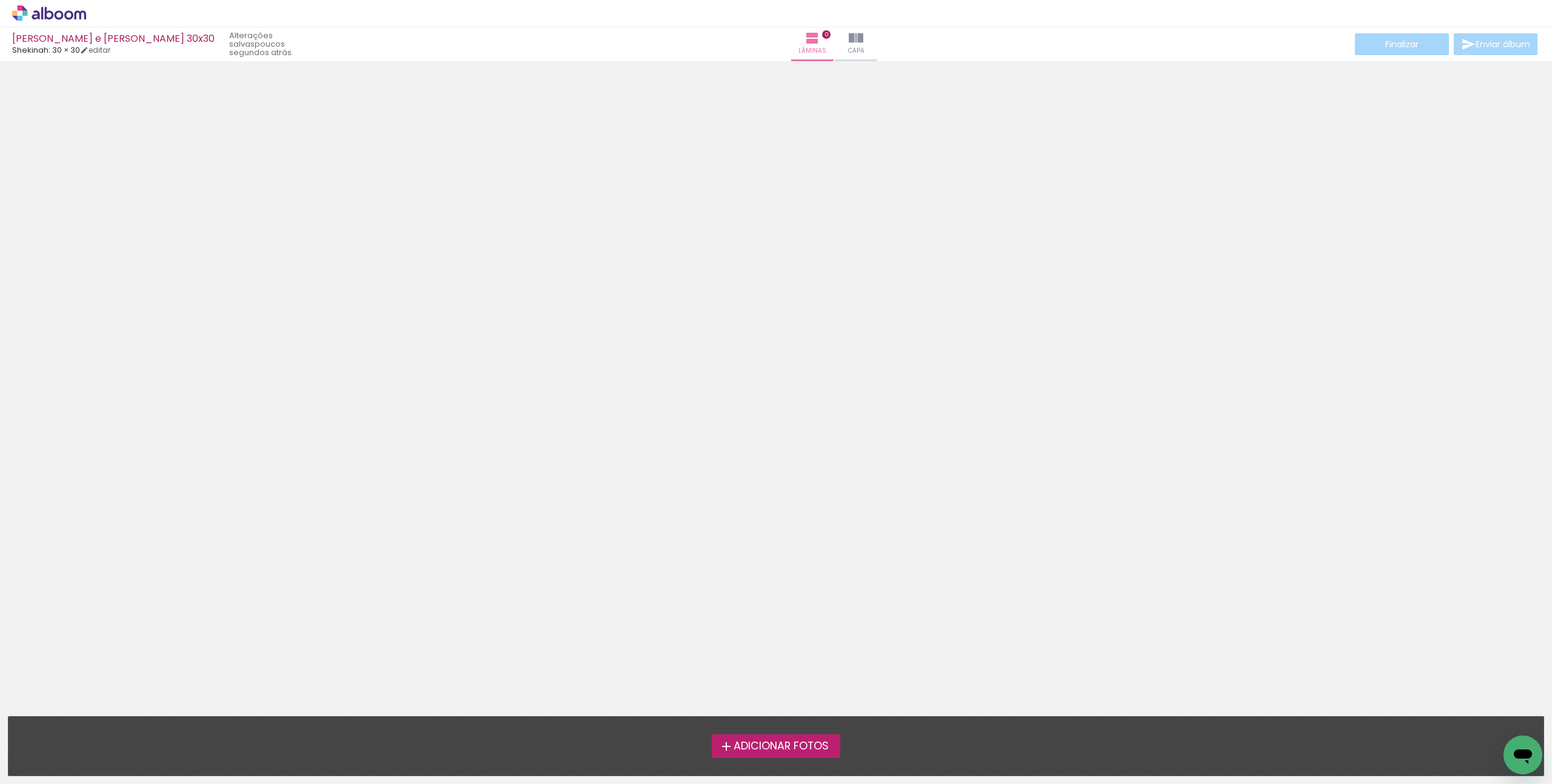
click at [763, 756] on label "Adicionar Fotos" at bounding box center [776, 746] width 129 height 23
click at [0, 0] on input "file" at bounding box center [0, 0] width 0 height 0
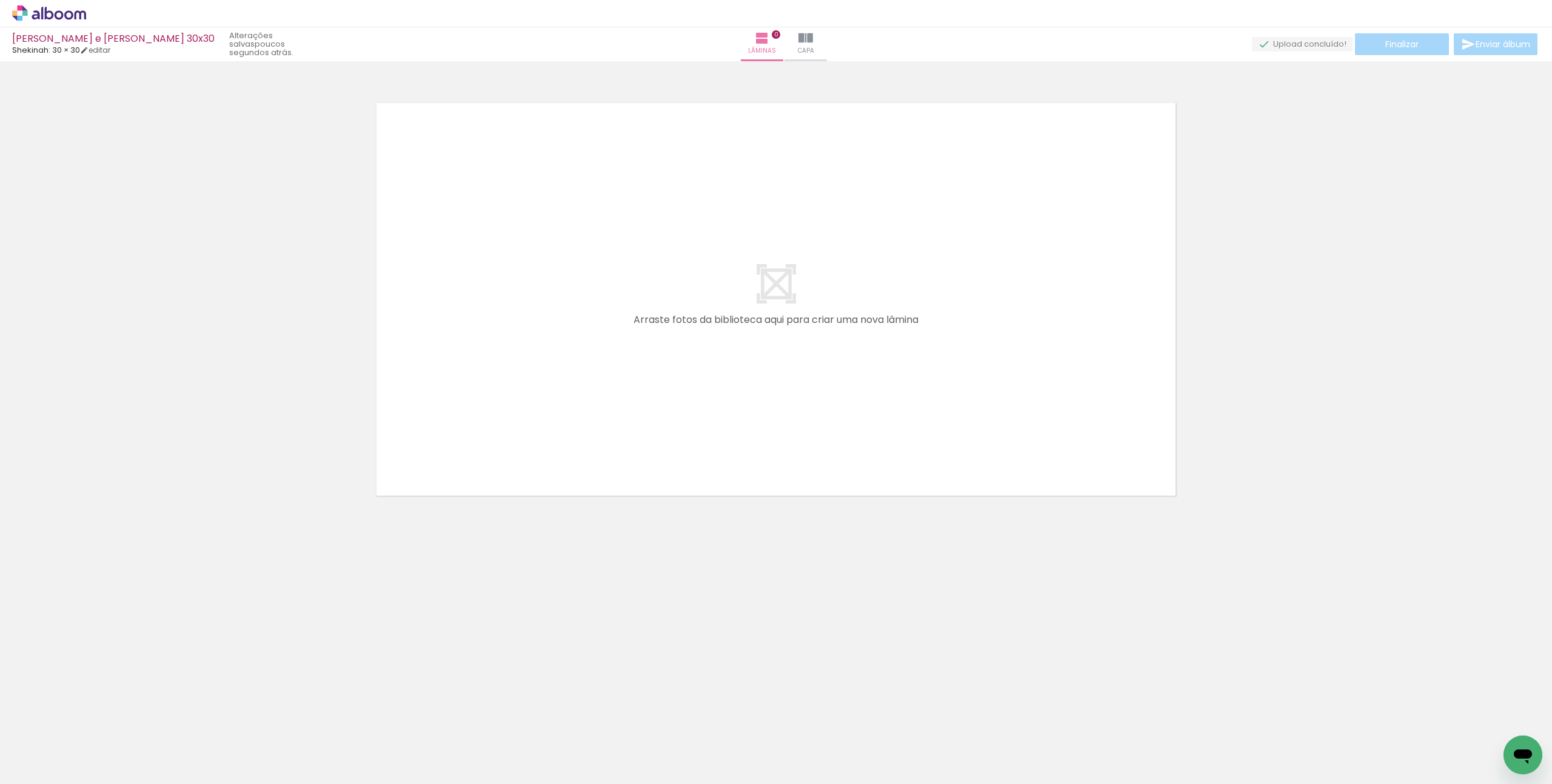
click at [77, 13] on icon at bounding box center [49, 13] width 74 height 16
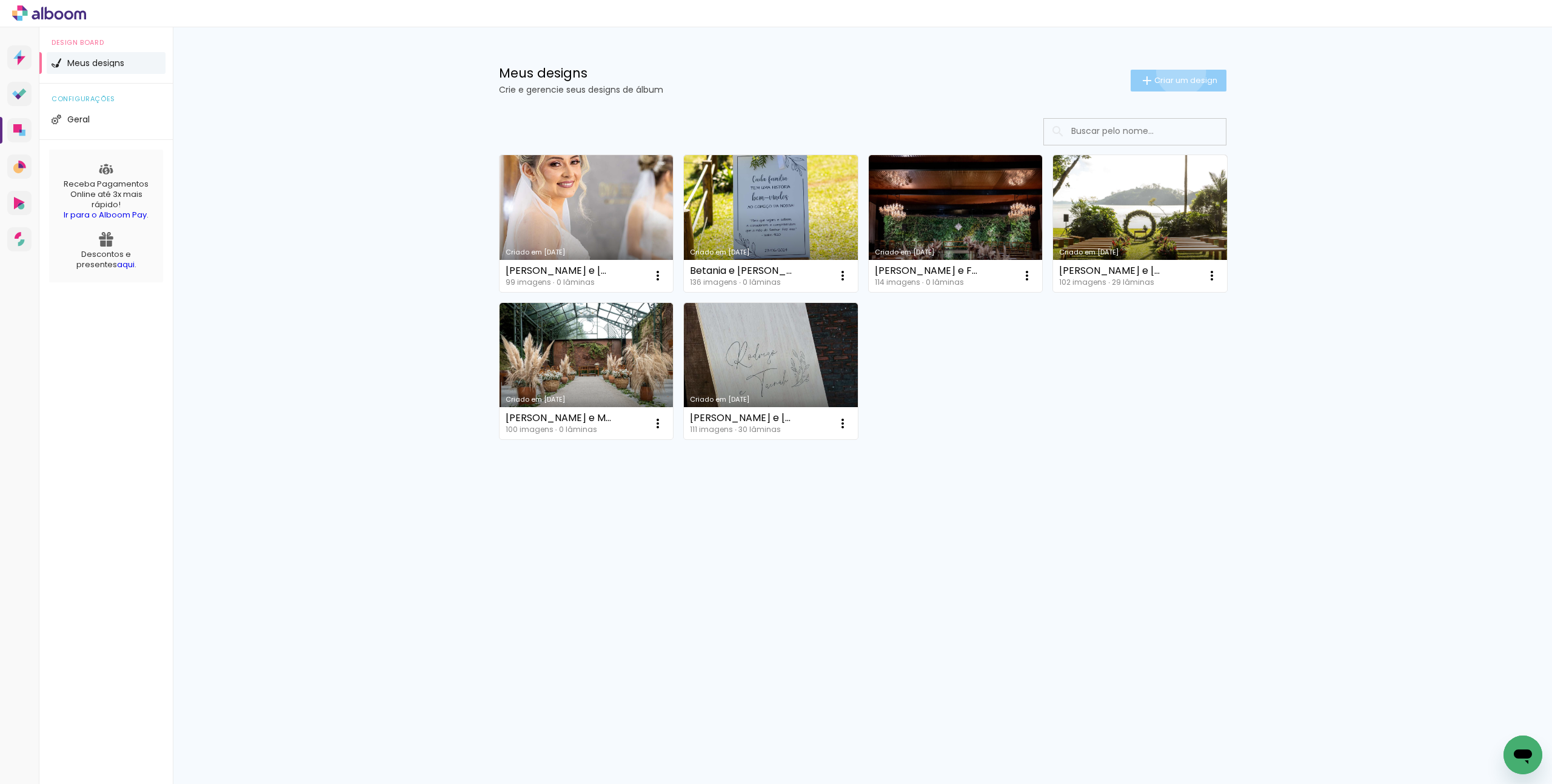
click at [1179, 72] on paper-button "Criar um design" at bounding box center [1178, 81] width 96 height 22
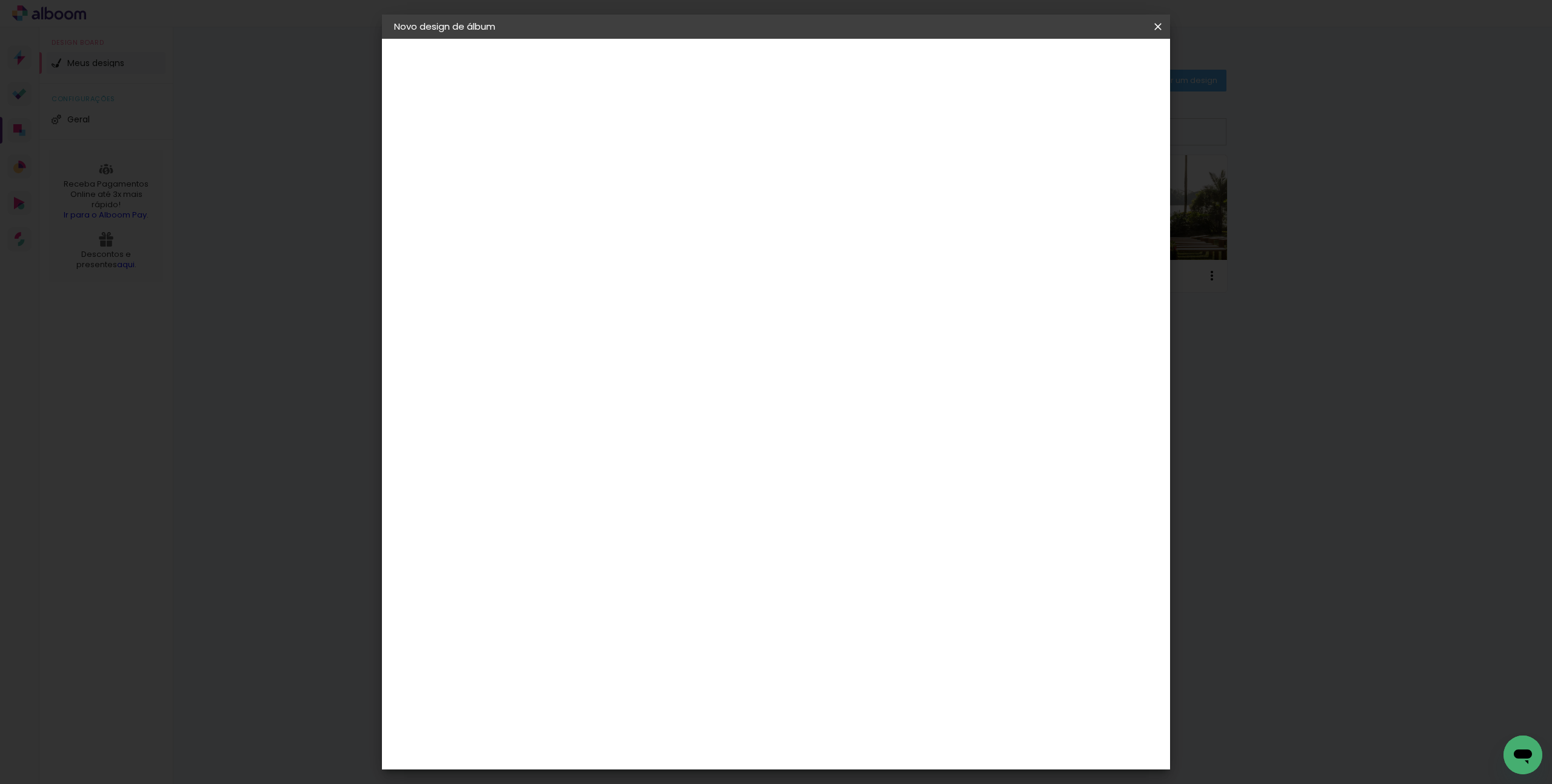
click at [592, 168] on input at bounding box center [592, 162] width 0 height 19
type input "[PERSON_NAME] e [PERSON_NAME] - 30x30"
type paper-input "[PERSON_NAME] e [PERSON_NAME] - 30x30"
click at [0, 0] on slot "Avançar" at bounding box center [0, 0] width 0 height 0
click at [632, 233] on input at bounding box center [623, 231] width 123 height 15
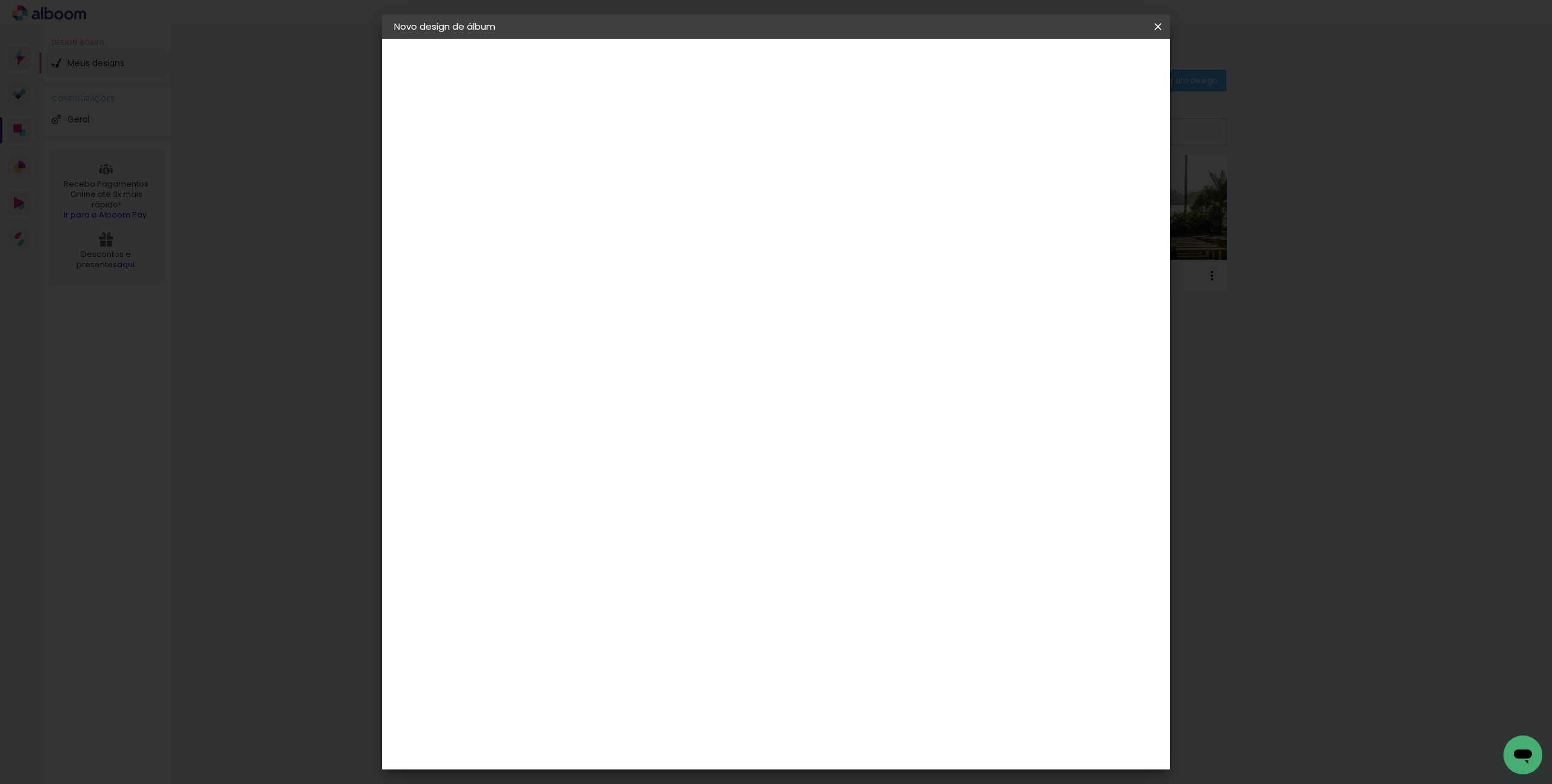
type input "sheki"
type paper-input "sheki"
click at [621, 271] on div "Shekinah" at bounding box center [606, 274] width 43 height 10
click at [787, 66] on paper-button "Avançar" at bounding box center [757, 64] width 59 height 21
click at [674, 651] on span "30 × 30" at bounding box center [646, 664] width 57 height 25
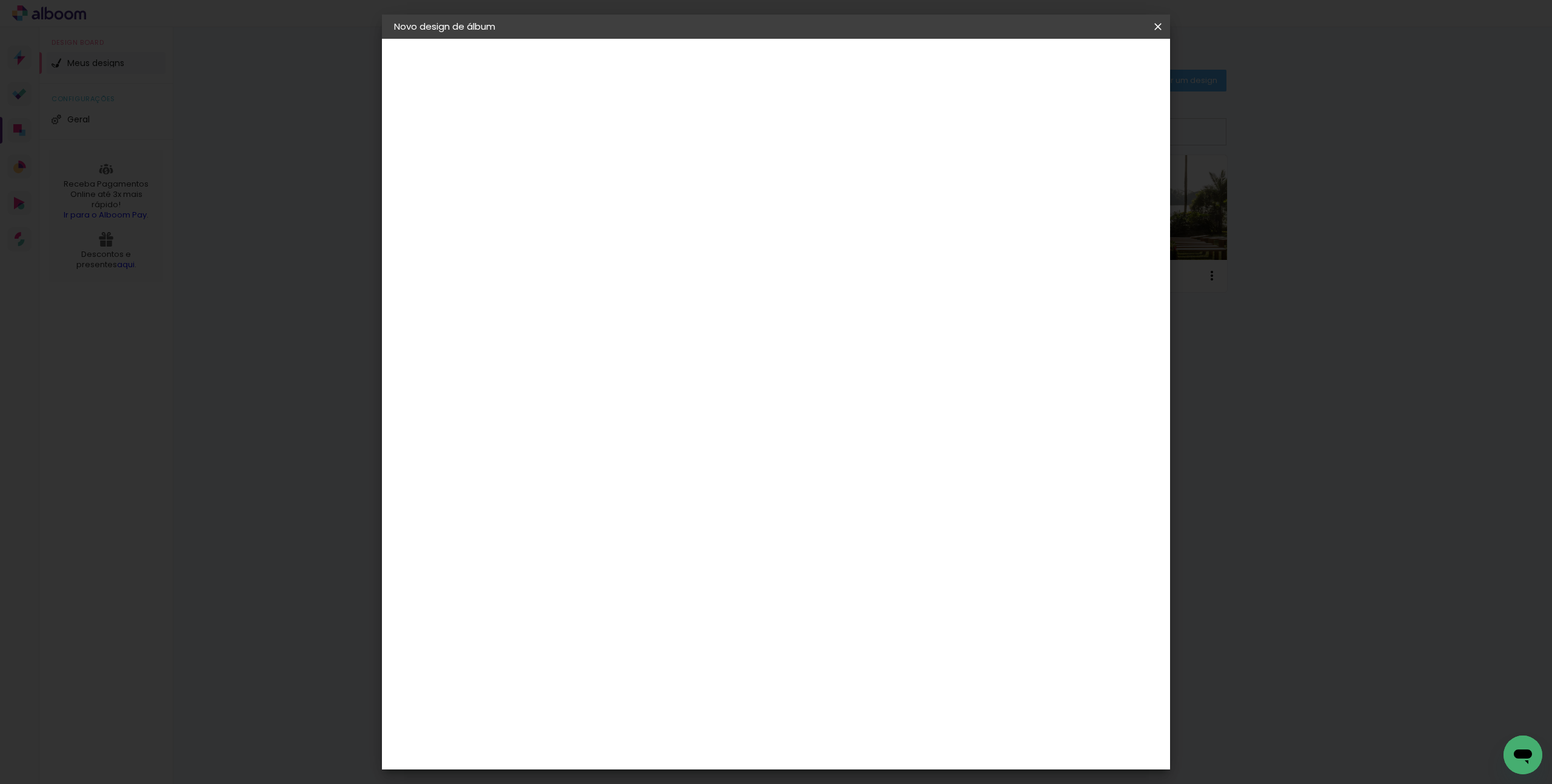
click at [790, 57] on paper-button "Avançar" at bounding box center [760, 64] width 59 height 21
click at [0, 0] on slot "Mostrar sangria" at bounding box center [0, 0] width 0 height 0
type paper-checkbox "on"
click at [1082, 63] on span "Iniciar design" at bounding box center [1054, 64] width 55 height 8
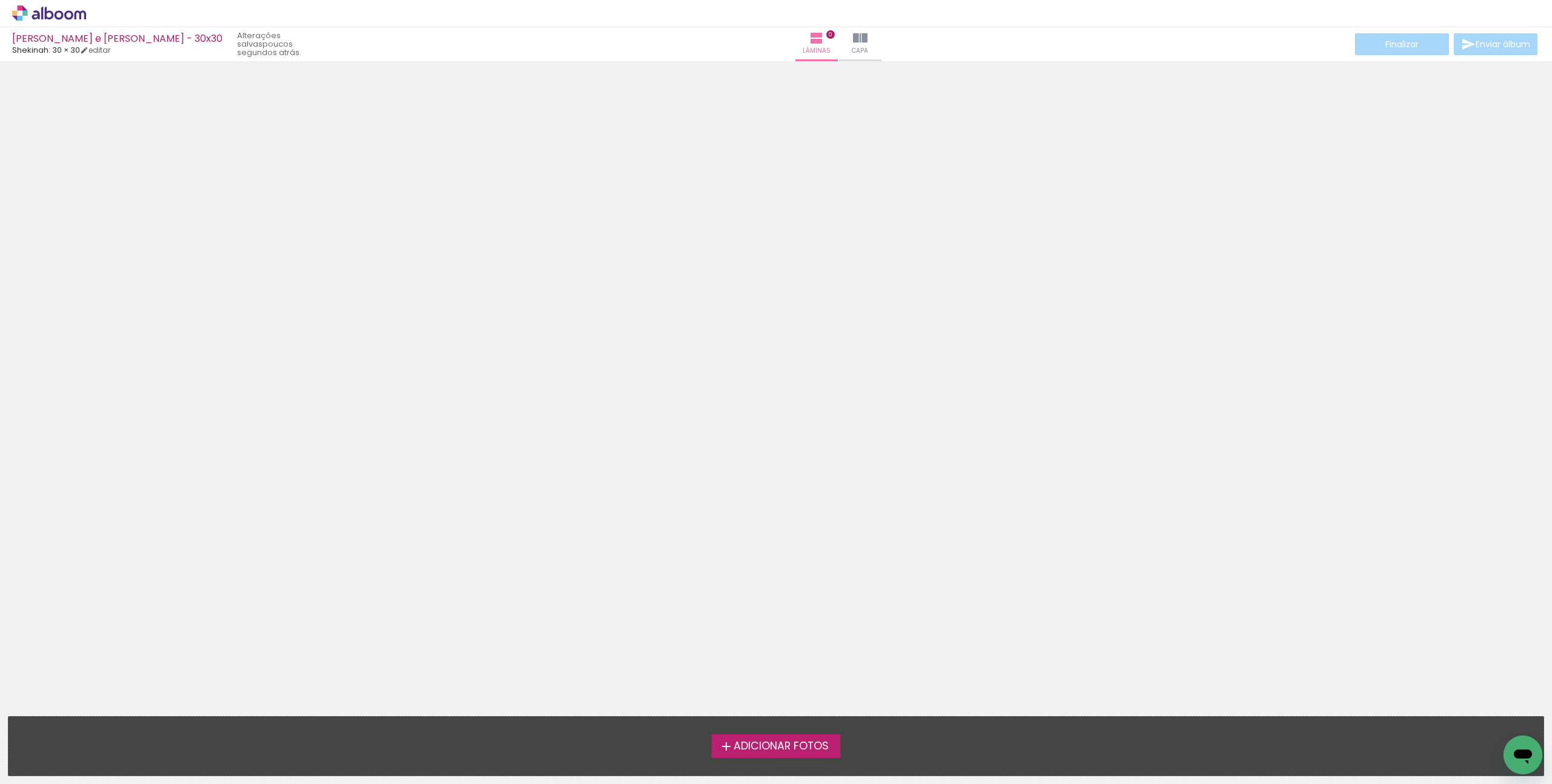
click at [766, 755] on label "Adicionar Fotos" at bounding box center [776, 746] width 129 height 23
click at [0, 0] on input "file" at bounding box center [0, 0] width 0 height 0
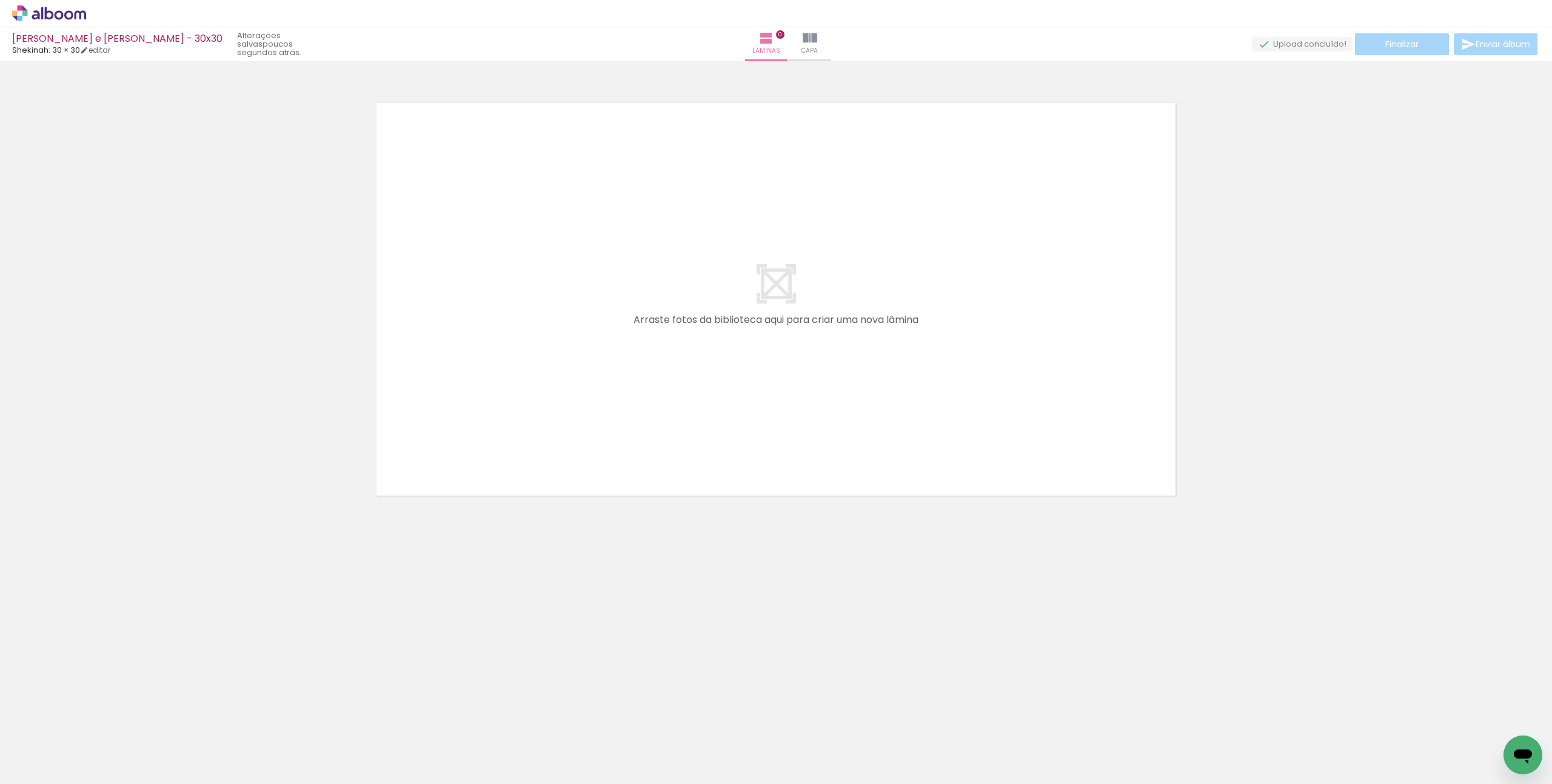
click at [44, 13] on icon at bounding box center [49, 13] width 74 height 16
click at [44, 13] on quentale-app at bounding box center [776, 392] width 1552 height 784
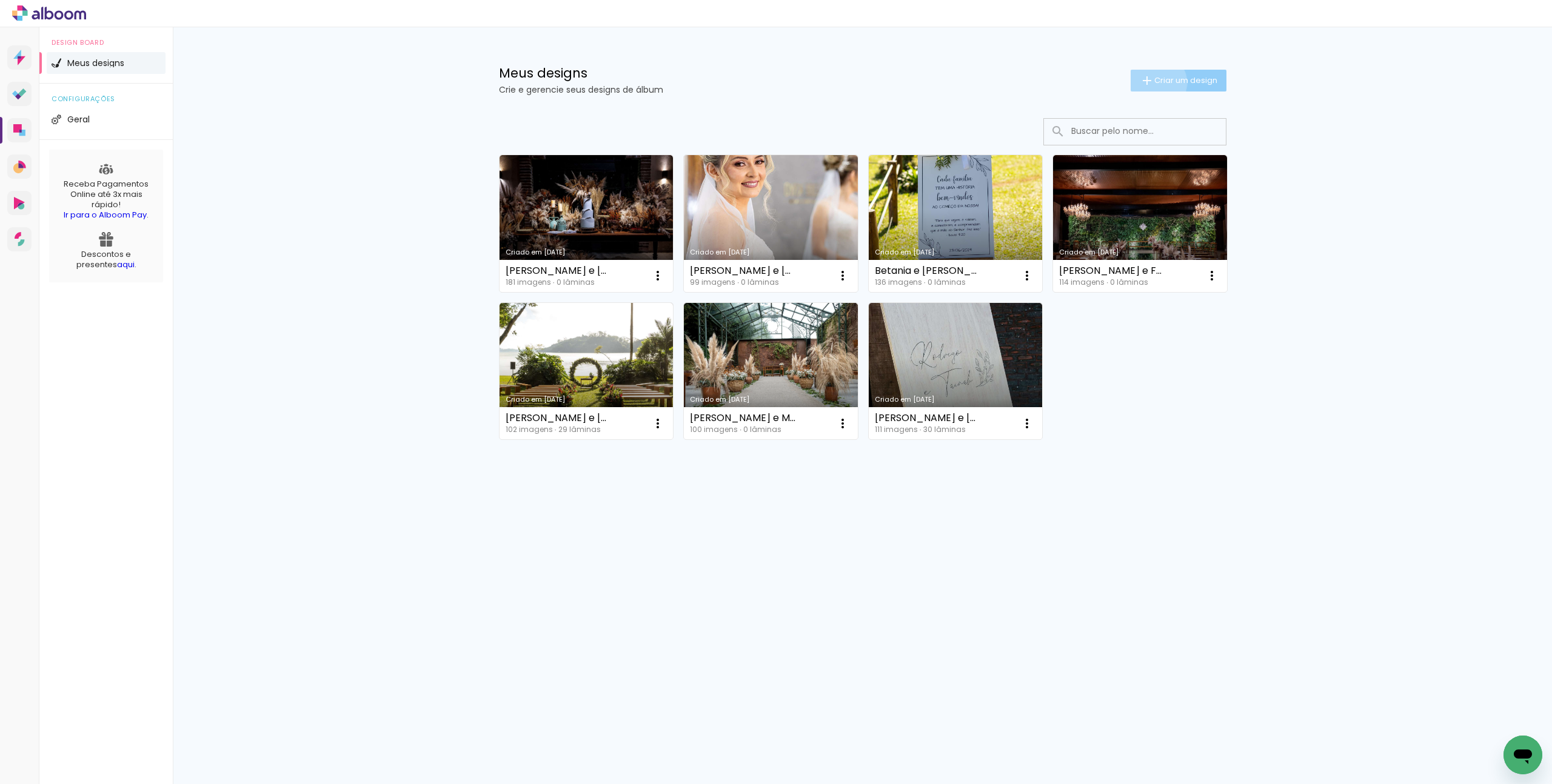
click at [1155, 83] on span "Criar um design" at bounding box center [1186, 80] width 63 height 8
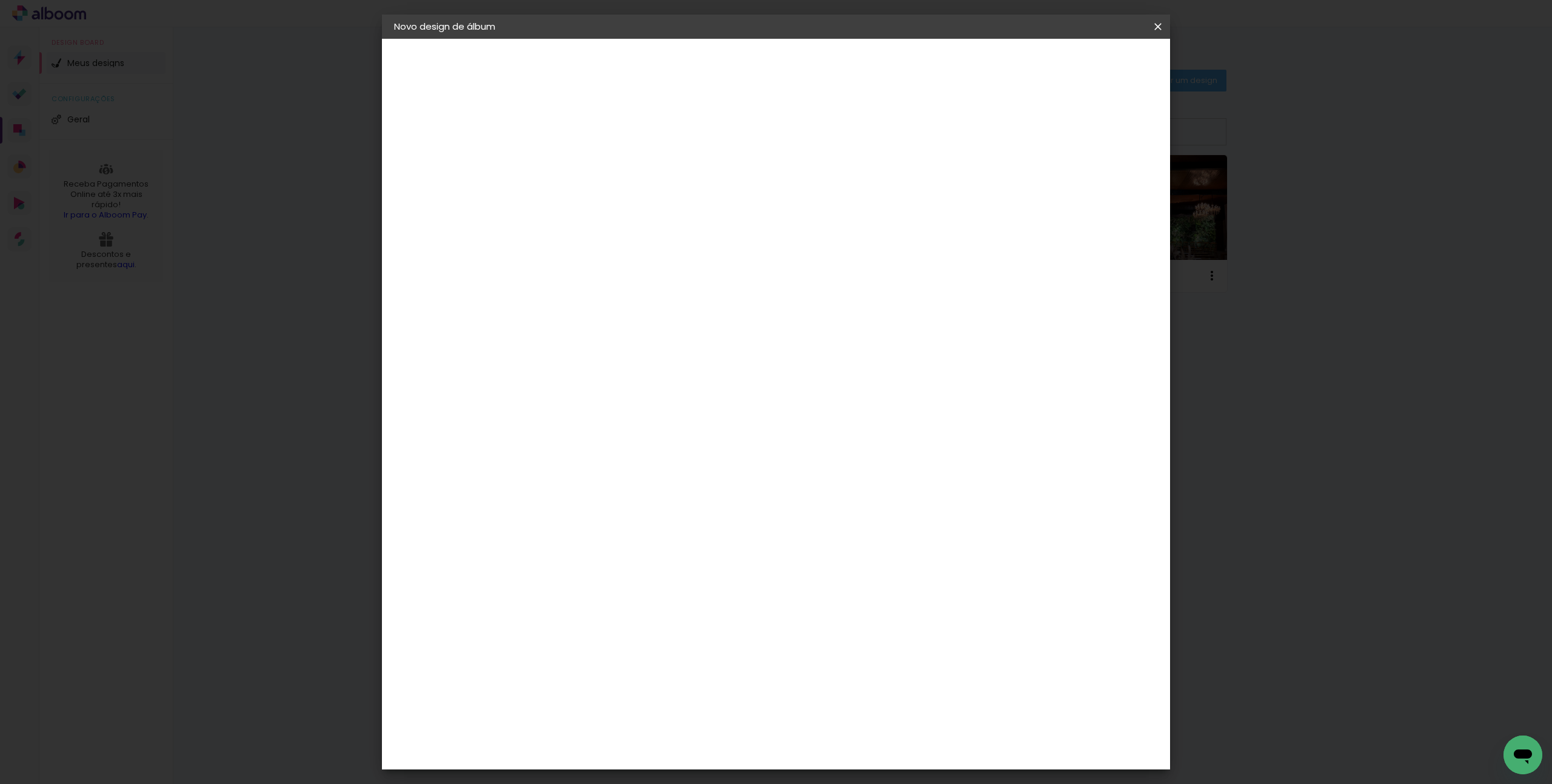
click at [592, 159] on input at bounding box center [592, 162] width 0 height 19
type input "Carolina e Diogo 30x30"
type paper-input "Carolina e Diogo 30x30"
click at [0, 0] on slot "Avançar" at bounding box center [0, 0] width 0 height 0
click at [646, 224] on input at bounding box center [623, 231] width 123 height 15
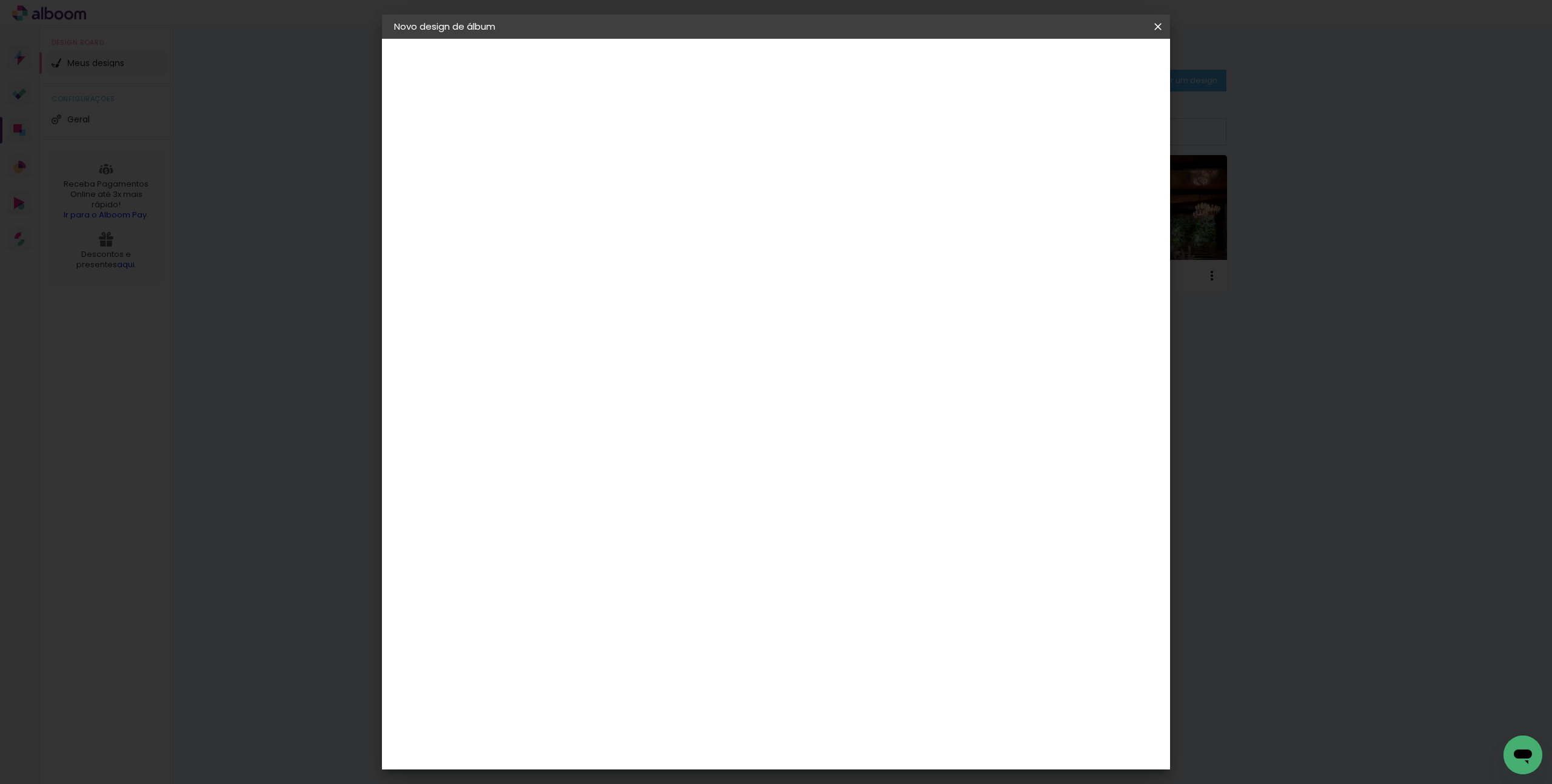
type input "sheki"
type paper-input "sheki"
click at [616, 283] on paper-item "Shekinah" at bounding box center [611, 274] width 107 height 27
click at [0, 0] on slot "Avançar" at bounding box center [0, 0] width 0 height 0
click at [674, 651] on span "30 × 30" at bounding box center [646, 664] width 57 height 25
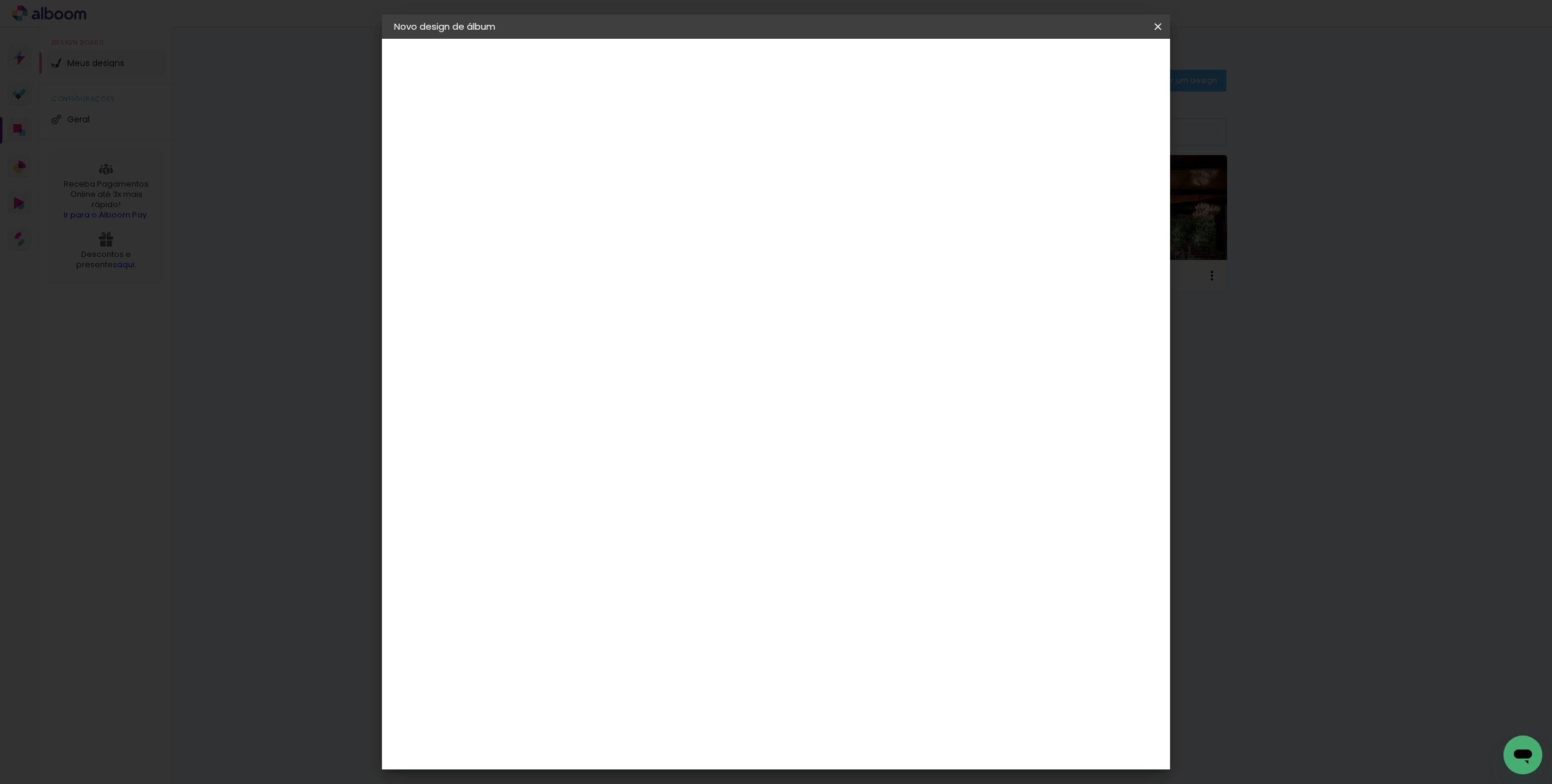
click at [0, 0] on slot "Avançar" at bounding box center [0, 0] width 0 height 0
click at [1062, 126] on div "Mostrar sangria" at bounding box center [1054, 131] width 81 height 15
type paper-checkbox "on"
click at [1082, 67] on span "Iniciar design" at bounding box center [1054, 64] width 55 height 8
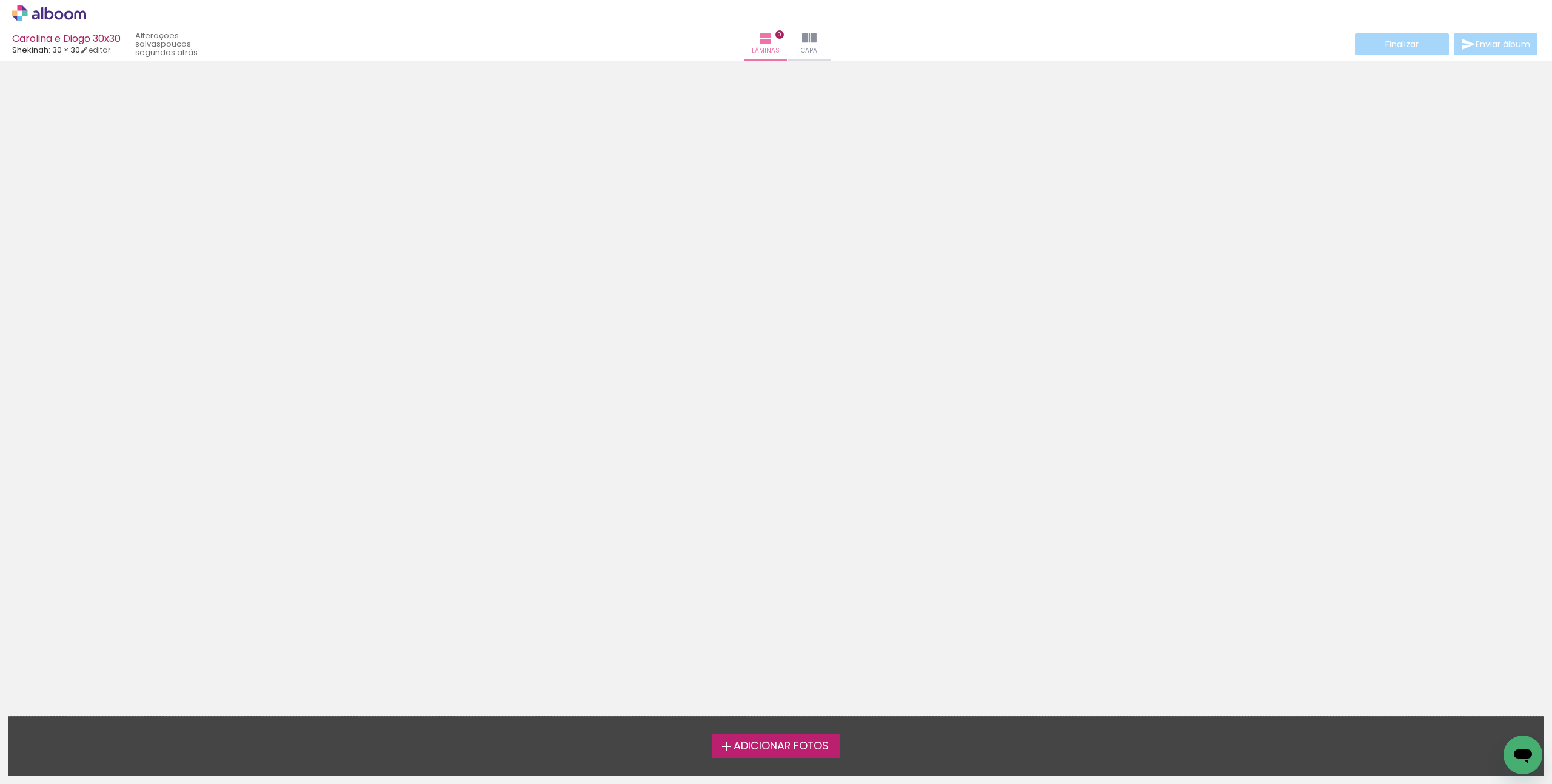
click at [775, 748] on span "Adicionar Fotos" at bounding box center [781, 746] width 95 height 11
click at [0, 0] on input "file" at bounding box center [0, 0] width 0 height 0
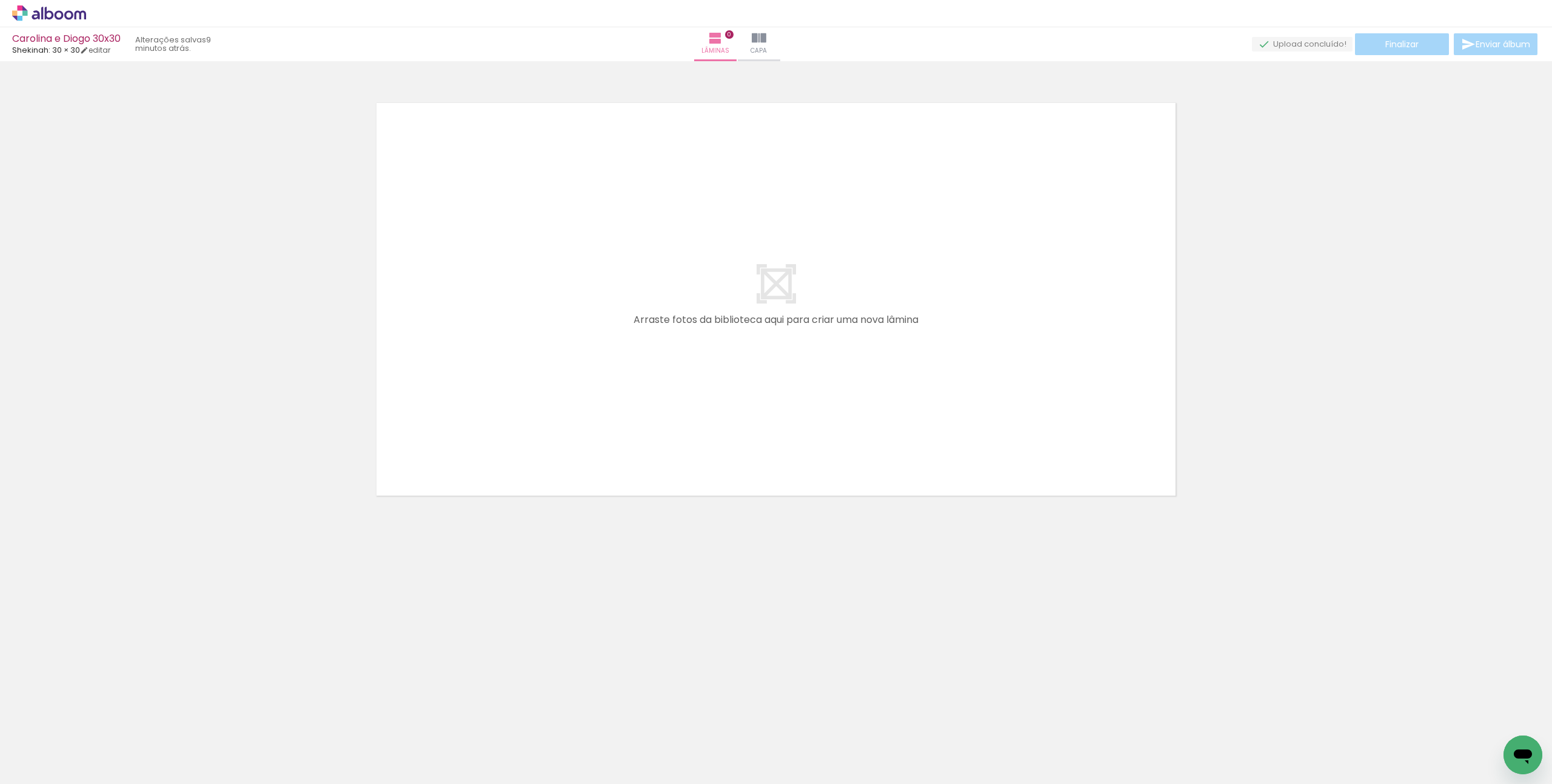
click at [51, 15] on icon at bounding box center [49, 13] width 74 height 16
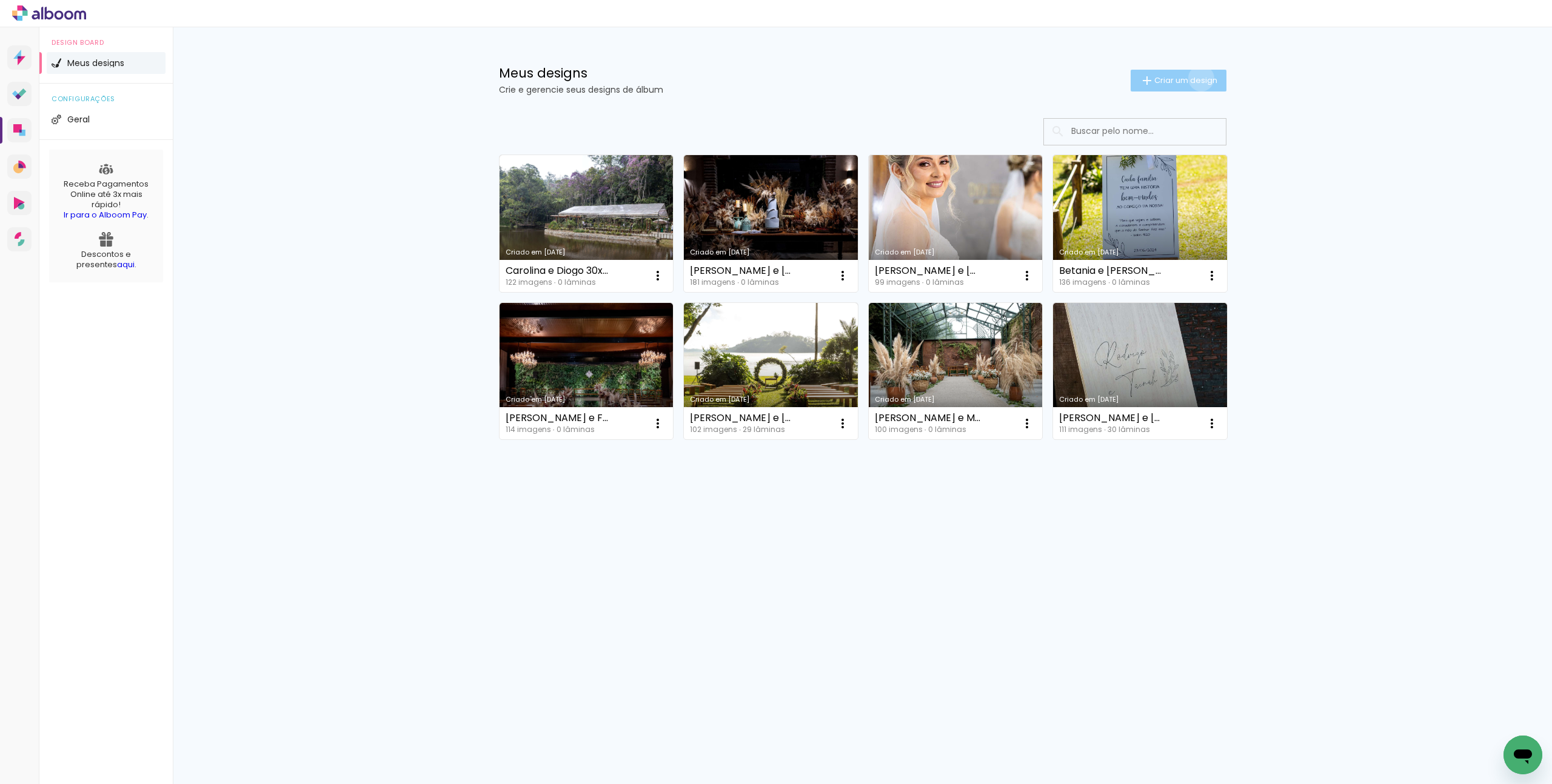
click at [1199, 78] on span "Criar um design" at bounding box center [1186, 80] width 63 height 8
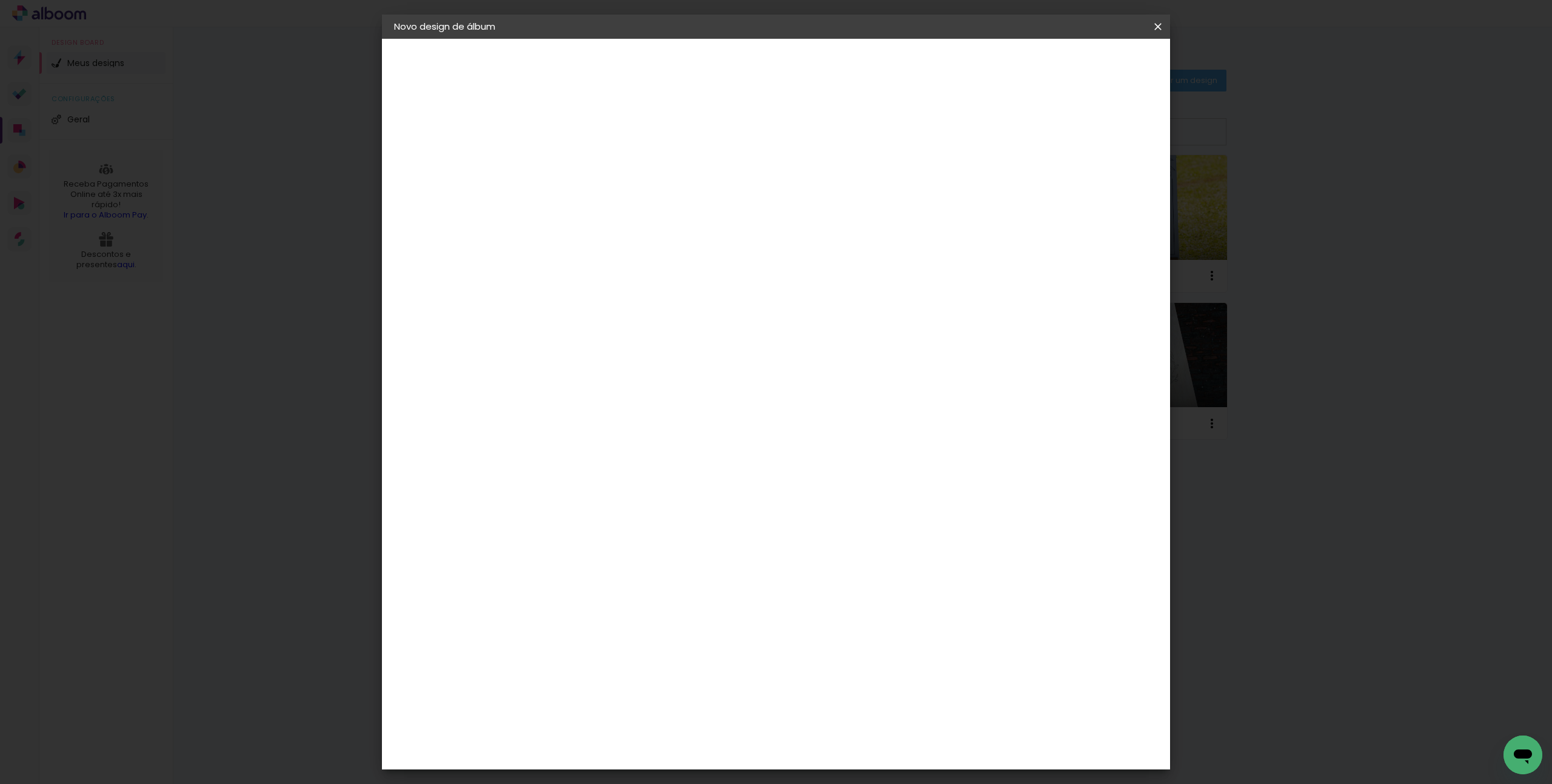
click at [592, 170] on input at bounding box center [592, 162] width 0 height 19
type input "Lais e Vinicius 30x30"
type paper-input "Lais e Vinicius 30x30"
click at [0, 0] on slot "Avançar" at bounding box center [0, 0] width 0 height 0
click at [684, 231] on input at bounding box center [623, 231] width 123 height 15
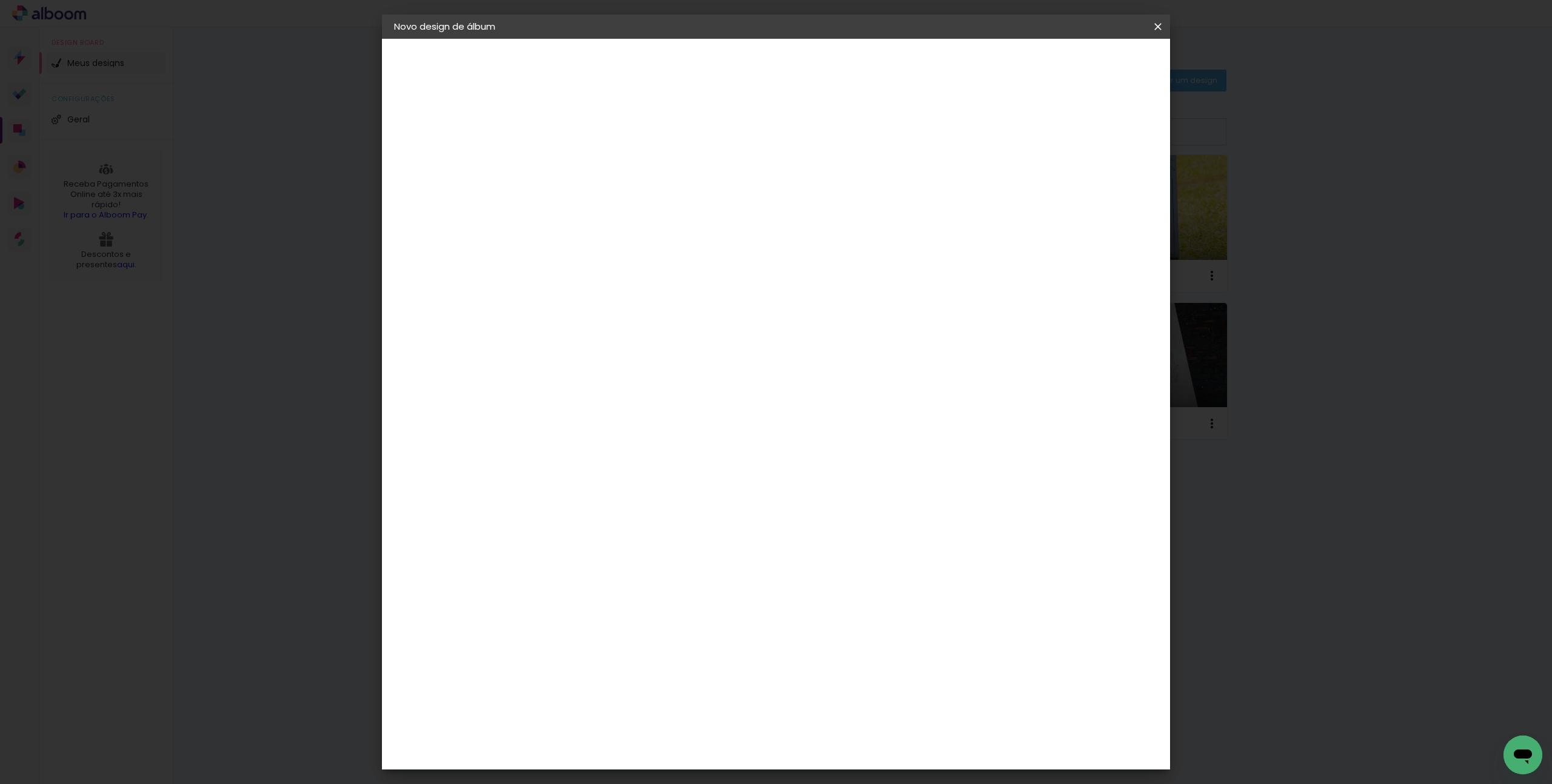
type input "she"
type paper-input "she"
click at [627, 278] on div "Shekinah" at bounding box center [606, 274] width 43 height 10
click at [627, 276] on div "Shekinah" at bounding box center [606, 274] width 43 height 10
click at [787, 67] on paper-button "Avançar" at bounding box center [757, 64] width 59 height 21
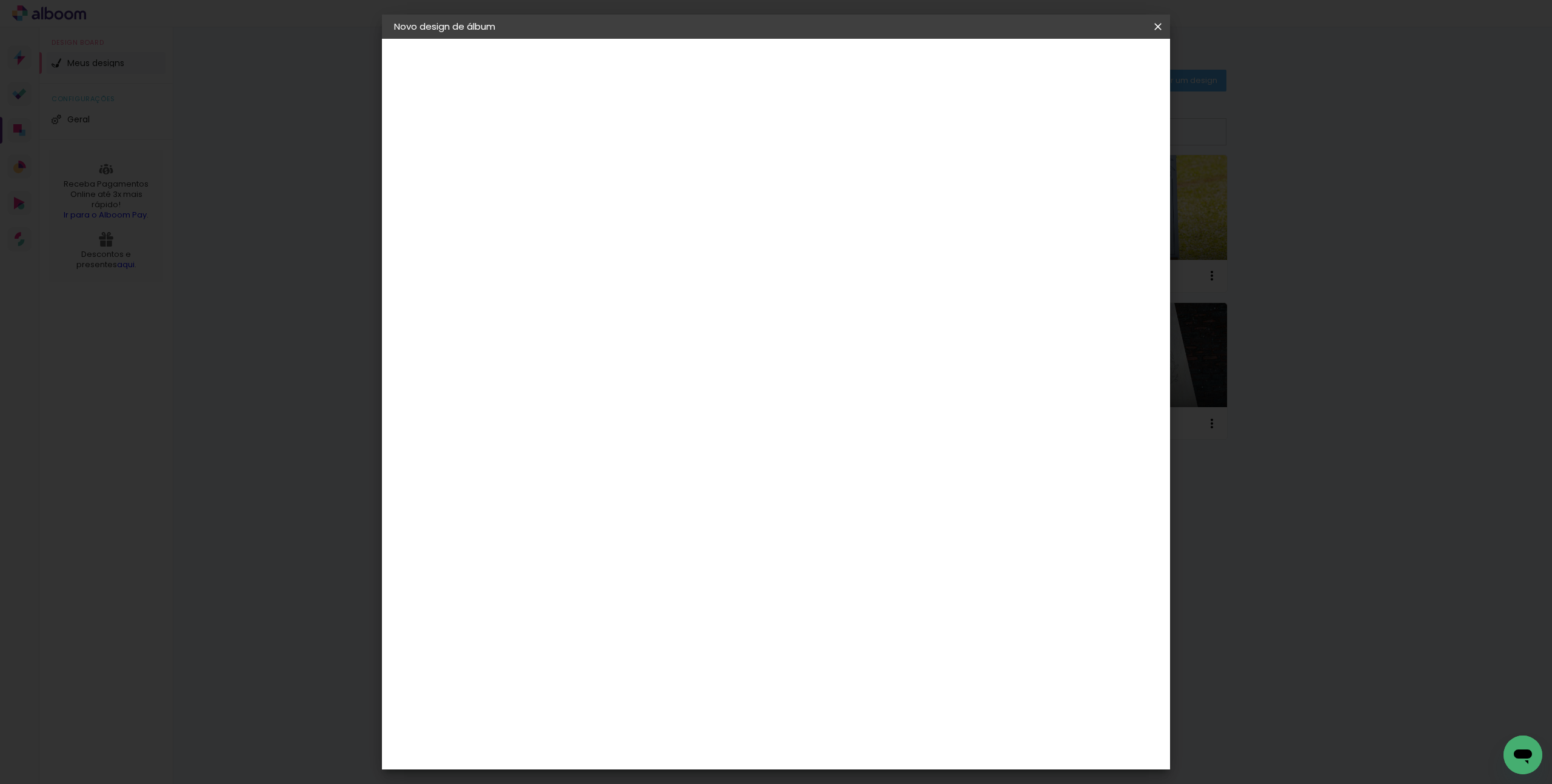
click at [674, 651] on span "30 × 30" at bounding box center [646, 664] width 57 height 25
click at [0, 0] on slot "Avançar" at bounding box center [0, 0] width 0 height 0
click at [1014, 128] on div at bounding box center [1008, 131] width 11 height 11
type paper-checkbox "on"
click at [1082, 60] on span "Iniciar design" at bounding box center [1054, 64] width 55 height 8
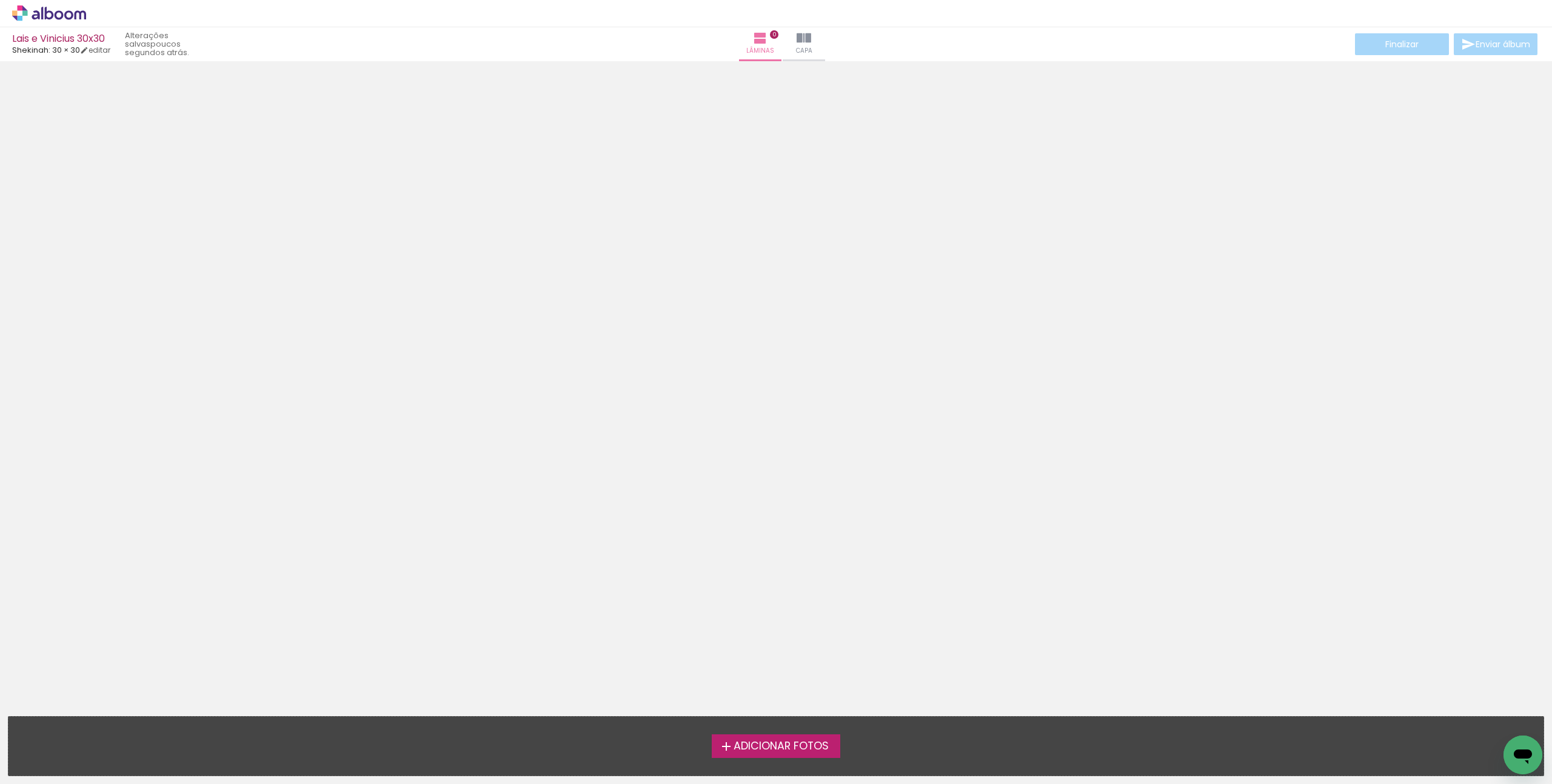
click at [772, 745] on span "Adicionar Fotos" at bounding box center [781, 746] width 95 height 11
click at [0, 0] on input "file" at bounding box center [0, 0] width 0 height 0
